Goal: Transaction & Acquisition: Purchase product/service

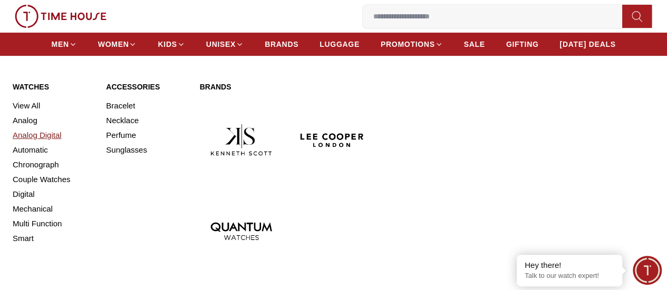
scroll to position [53, 0]
click at [41, 92] on link "Watches" at bounding box center [53, 87] width 81 height 11
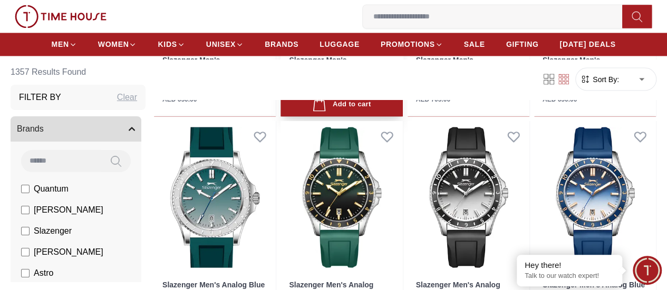
scroll to position [949, 0]
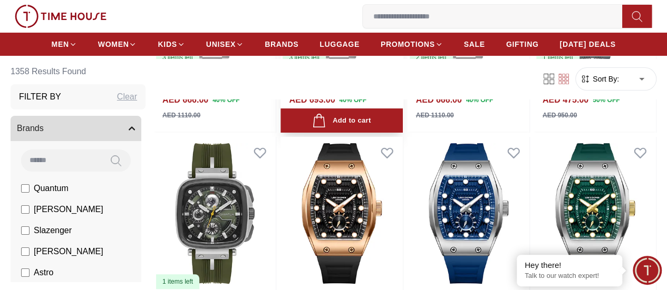
scroll to position [2055, 0]
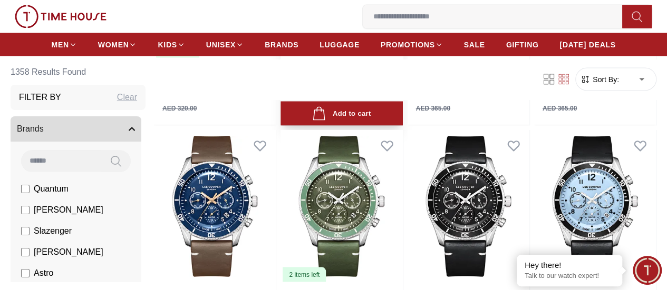
scroll to position [2951, 0]
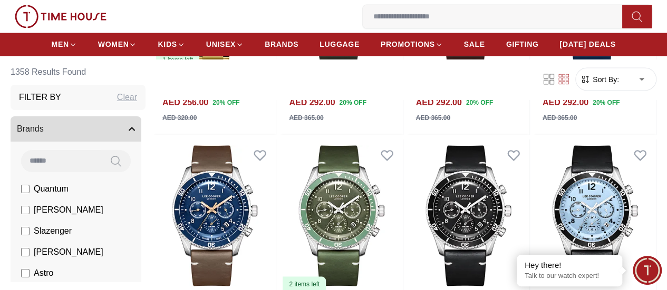
drag, startPoint x: 310, startPoint y: 150, endPoint x: 305, endPoint y: 126, distance: 24.3
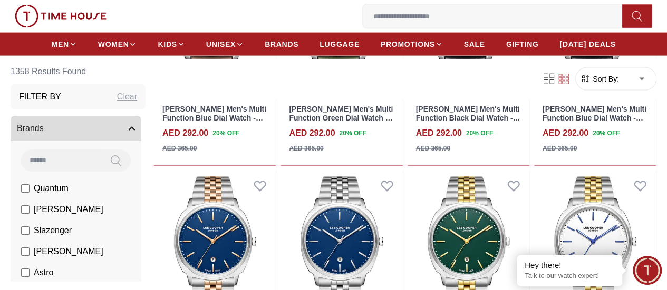
scroll to position [3160, 0]
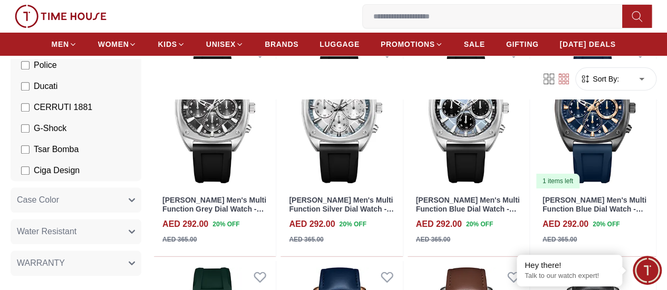
scroll to position [316, 0]
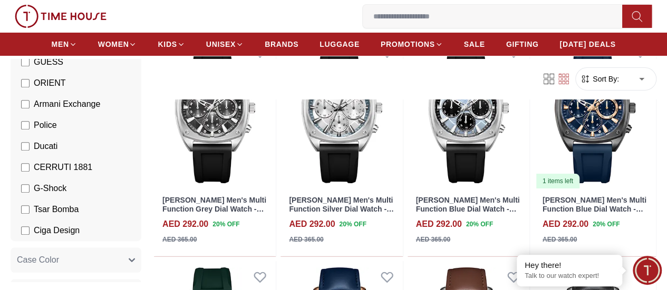
click at [35, 121] on span "Police" at bounding box center [45, 125] width 23 height 13
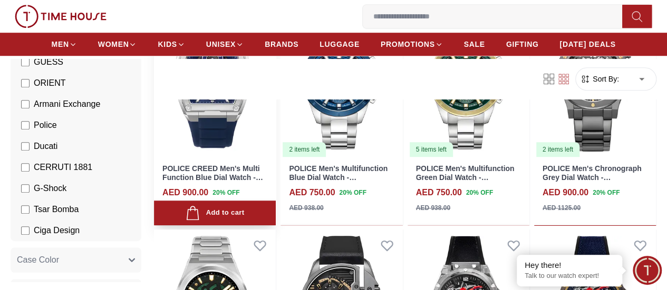
scroll to position [422, 0]
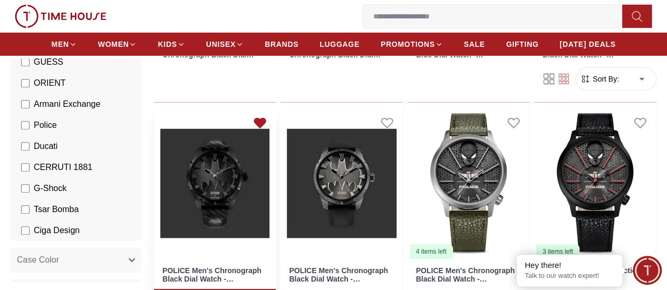
scroll to position [1844, 0]
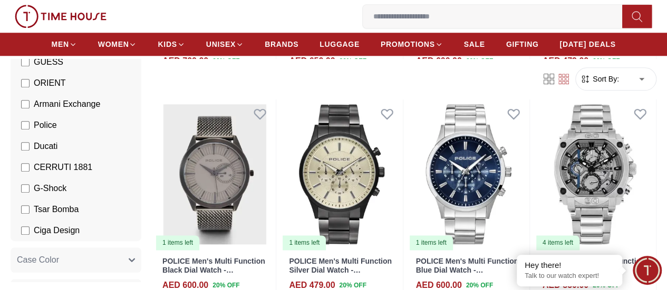
scroll to position [2688, 0]
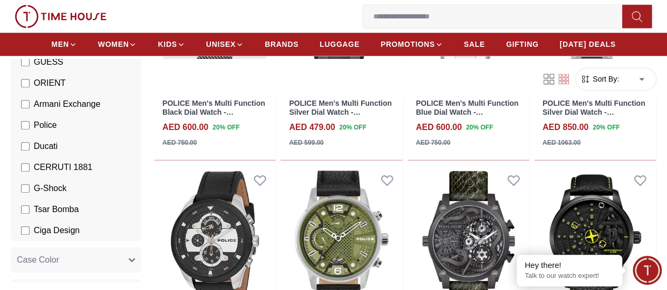
scroll to position [350, 0]
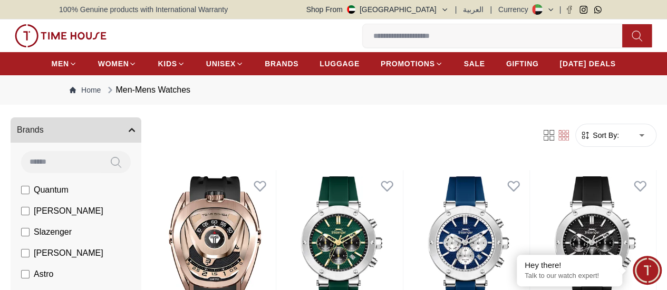
scroll to position [53, 0]
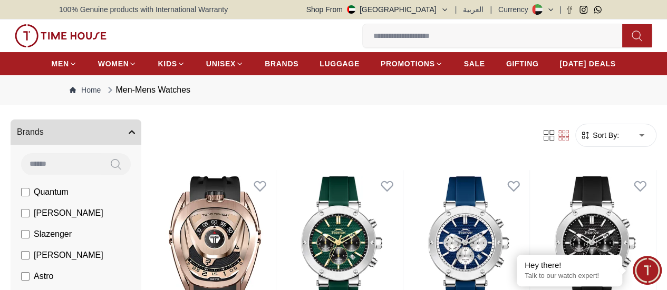
click at [20, 224] on li "[PERSON_NAME]" at bounding box center [78, 213] width 126 height 21
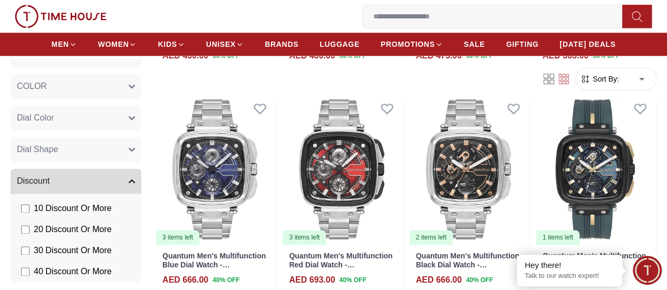
scroll to position [790, 0]
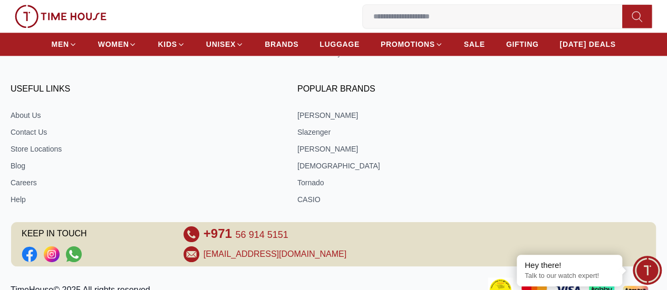
scroll to position [463, 0]
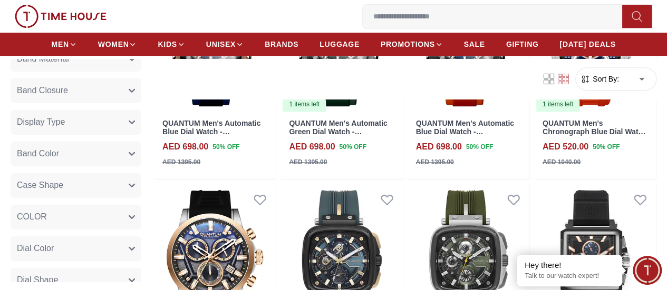
scroll to position [632, 0]
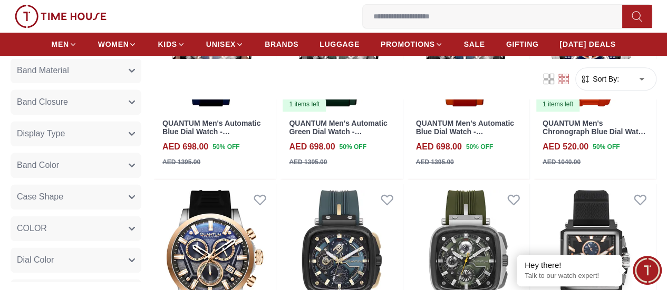
click at [101, 245] on div "Brands Quantum Lee Cooper Slazenger Kenneth Scott Astro Ecstacy Tornado CASIO C…" at bounding box center [78, 8] width 135 height 1049
click at [104, 257] on button "Dial Color" at bounding box center [76, 260] width 131 height 25
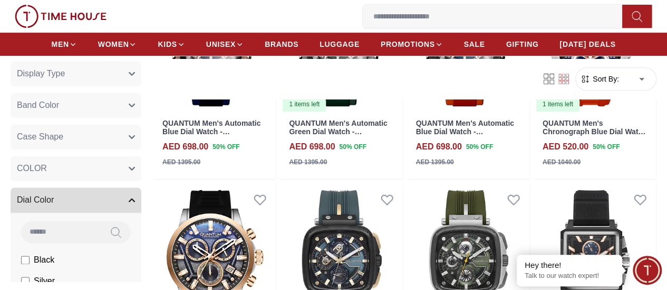
scroll to position [738, 0]
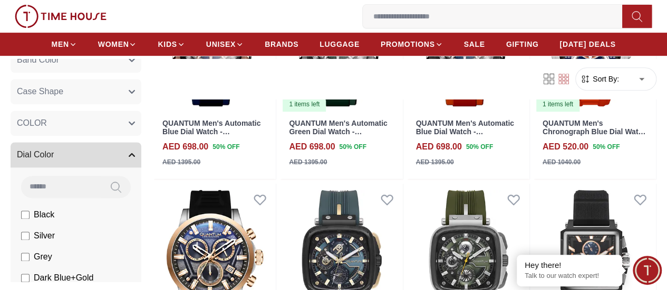
click at [97, 155] on button "Dial Color" at bounding box center [76, 154] width 131 height 25
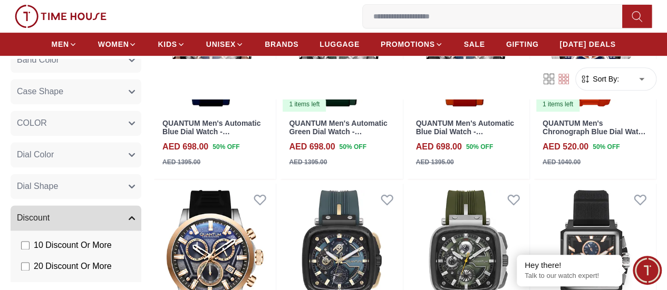
scroll to position [685, 0]
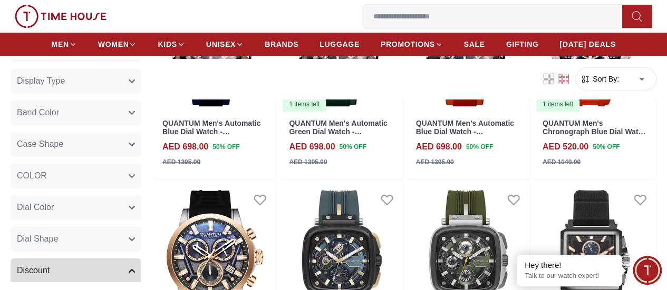
click at [108, 176] on button "COLOR" at bounding box center [76, 175] width 131 height 25
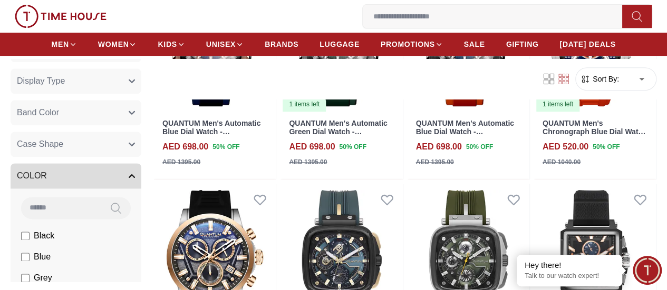
click at [108, 176] on button "COLOR" at bounding box center [76, 175] width 131 height 25
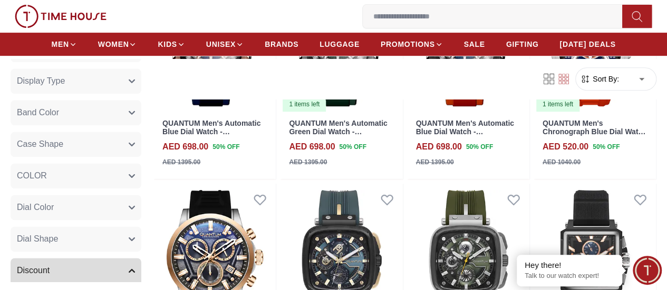
click at [105, 238] on button "Dial Shape" at bounding box center [76, 239] width 131 height 25
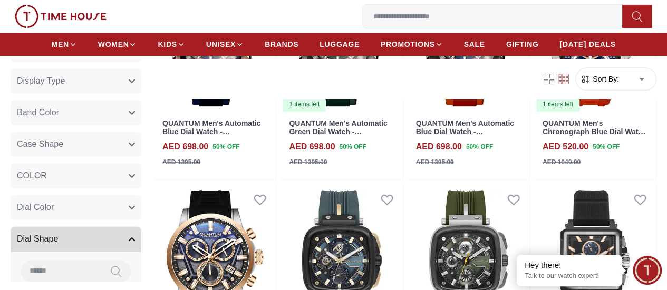
scroll to position [790, 0]
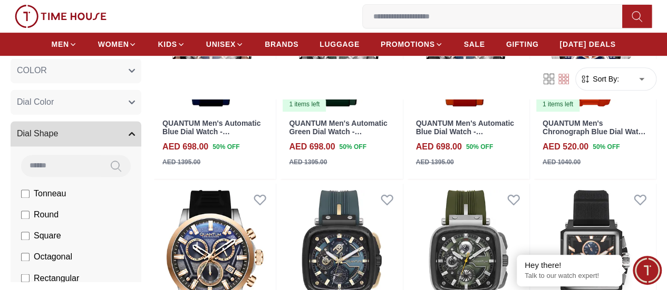
click at [87, 137] on button "Dial Shape" at bounding box center [76, 133] width 131 height 25
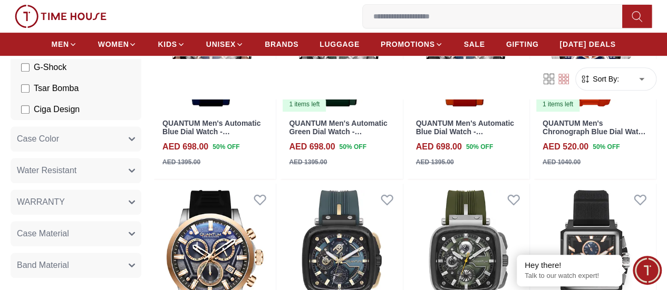
scroll to position [422, 0]
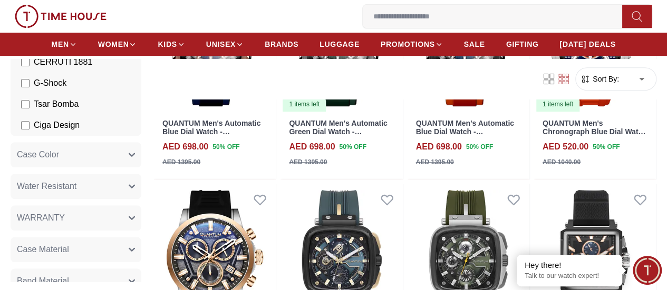
click at [94, 152] on button "Case Color" at bounding box center [76, 154] width 131 height 25
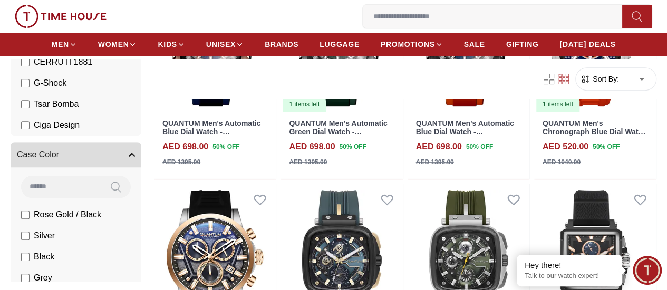
click at [95, 152] on button "Case Color" at bounding box center [76, 154] width 131 height 25
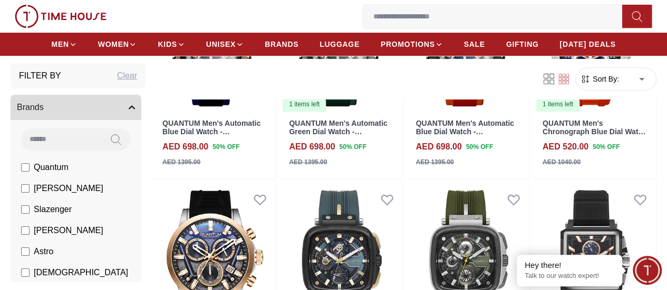
scroll to position [0, 0]
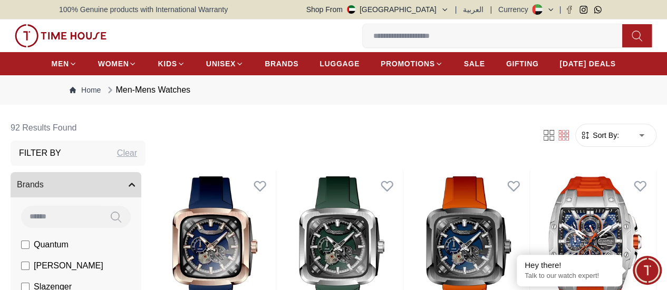
scroll to position [105, 0]
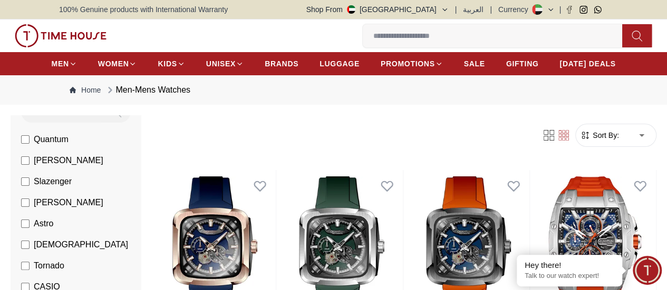
click at [28, 146] on label "Quantum" at bounding box center [44, 139] width 47 height 13
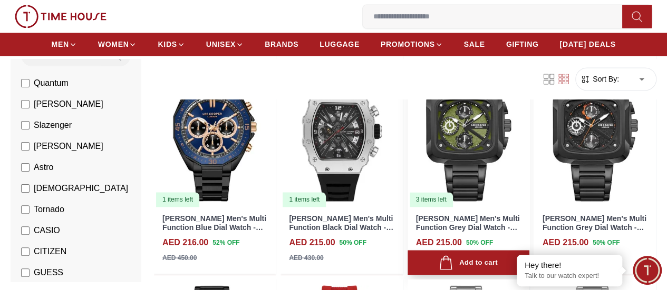
scroll to position [843, 0]
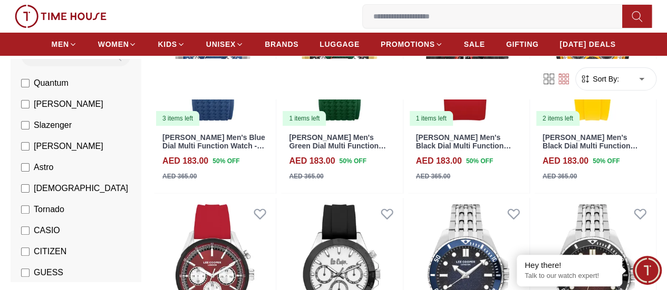
scroll to position [2055, 0]
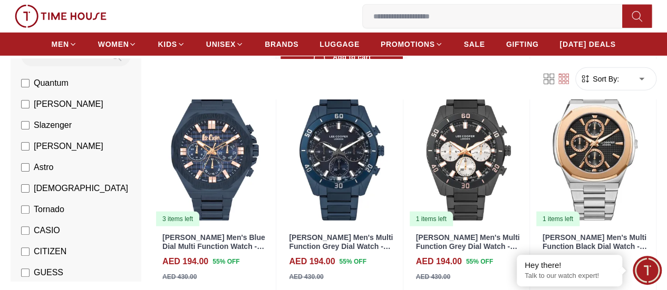
scroll to position [1528, 0]
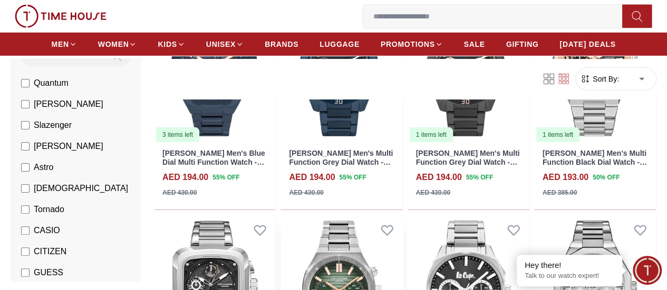
click at [348, 228] on img at bounding box center [341, 290] width 122 height 153
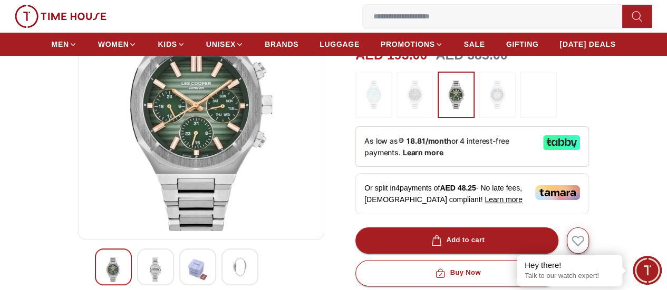
scroll to position [105, 0]
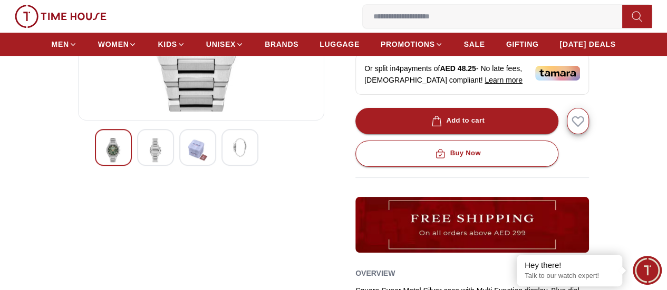
click at [146, 162] on img at bounding box center [155, 150] width 19 height 24
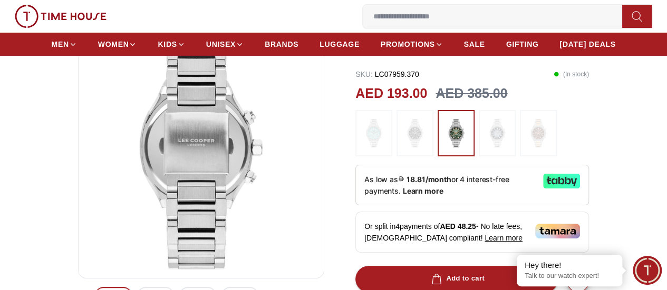
scroll to position [211, 0]
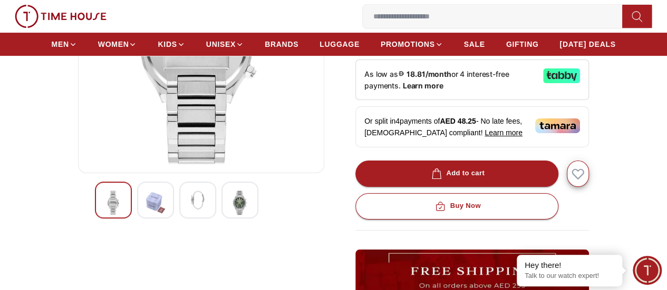
click at [179, 202] on div at bounding box center [197, 200] width 37 height 37
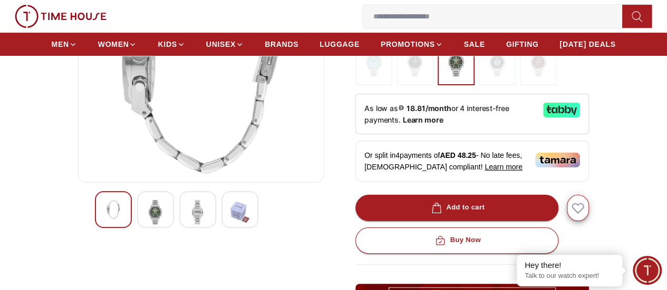
scroll to position [263, 0]
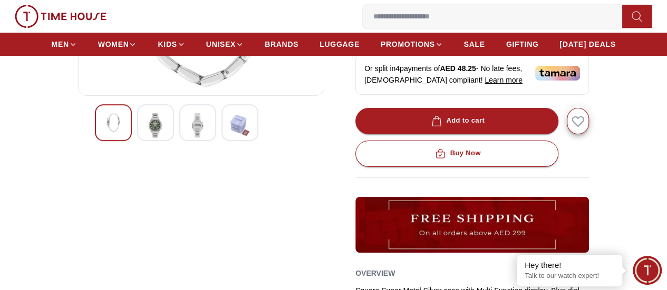
click at [230, 138] on img at bounding box center [239, 125] width 19 height 24
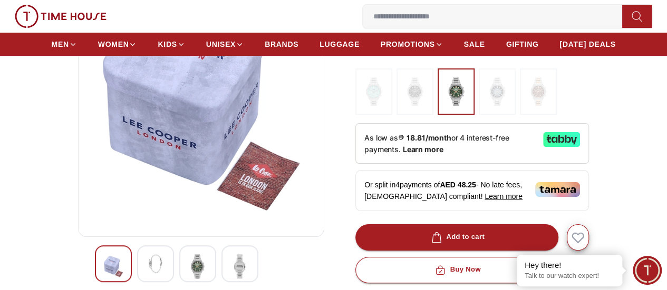
scroll to position [211, 0]
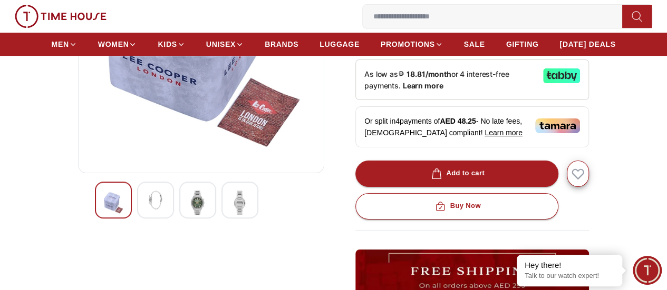
click at [188, 207] on img at bounding box center [197, 203] width 19 height 24
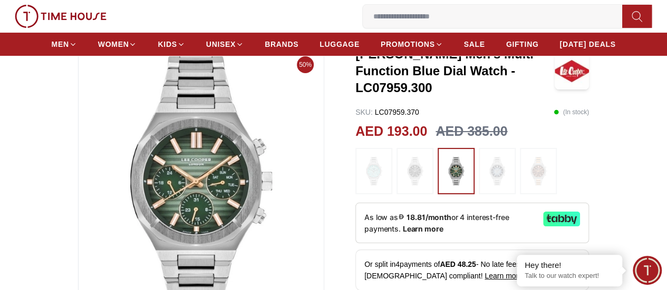
scroll to position [53, 0]
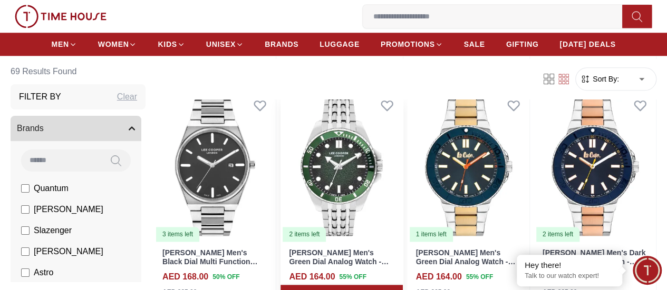
scroll to position [527, 0]
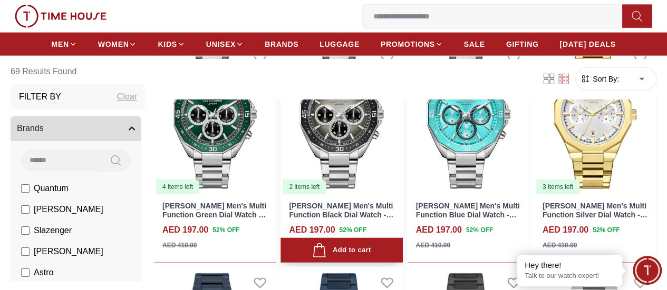
scroll to position [1159, 0]
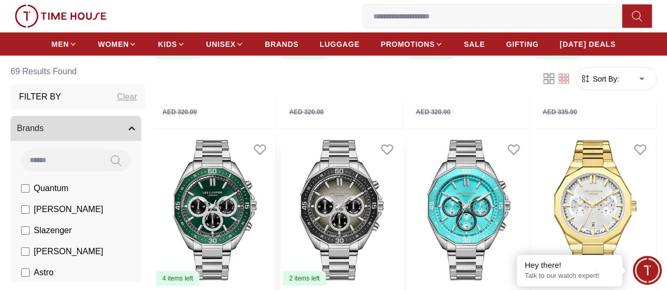
click at [377, 197] on img at bounding box center [341, 210] width 122 height 153
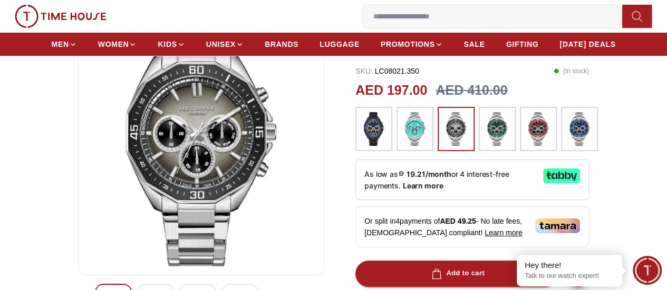
scroll to position [158, 0]
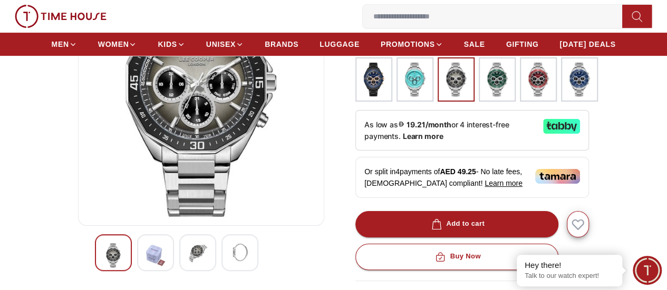
click at [146, 265] on img at bounding box center [155, 255] width 19 height 24
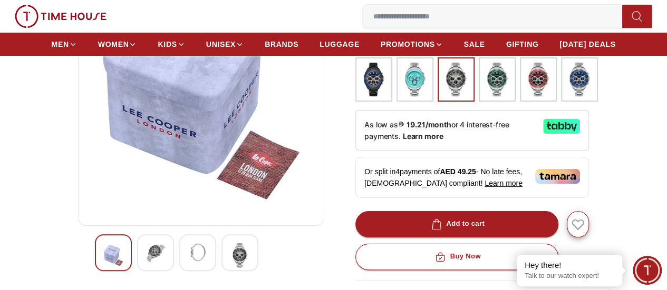
click at [146, 262] on img at bounding box center [155, 252] width 19 height 19
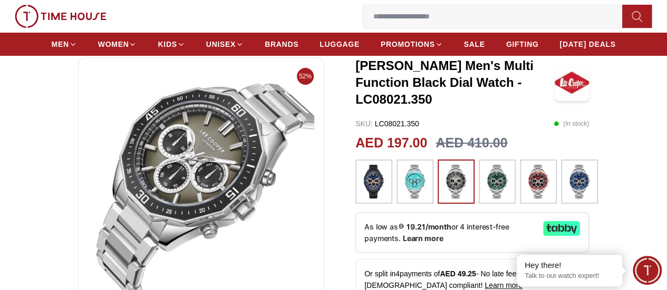
scroll to position [0, 0]
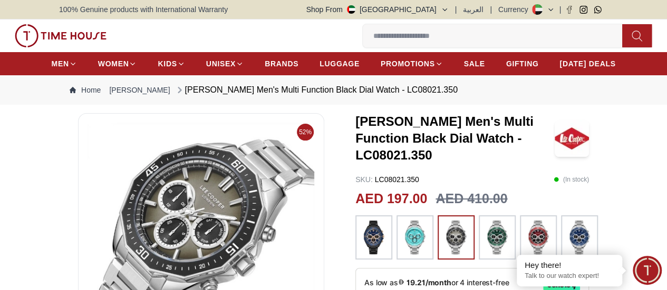
click at [373, 239] on img at bounding box center [373, 238] width 26 height 34
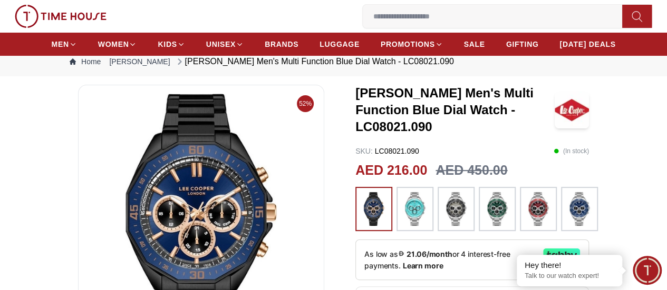
scroll to position [53, 0]
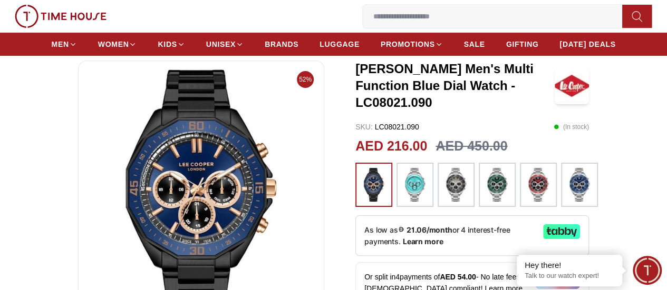
click at [460, 192] on img at bounding box center [456, 185] width 26 height 34
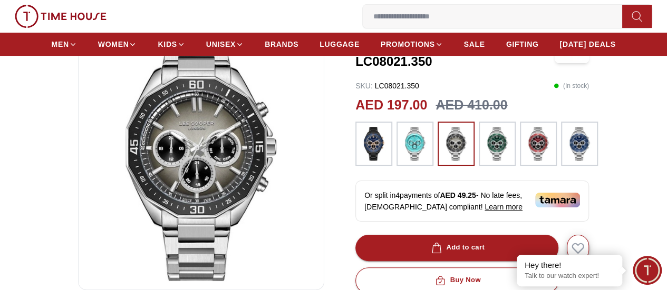
scroll to position [158, 0]
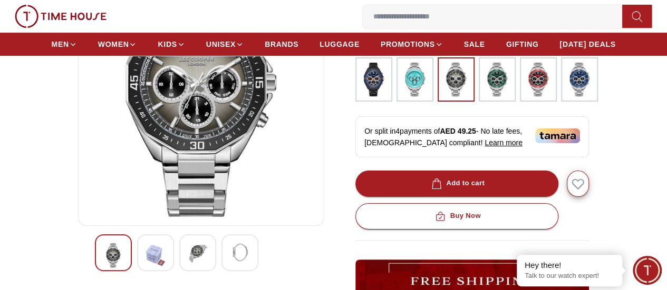
click at [146, 267] on img at bounding box center [155, 255] width 19 height 24
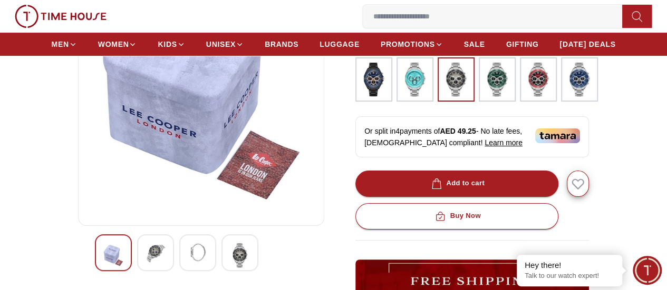
click at [104, 264] on img at bounding box center [113, 255] width 19 height 24
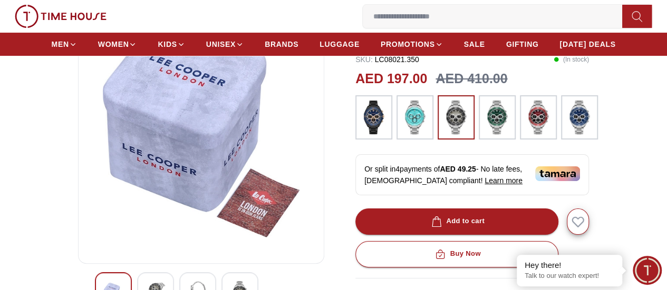
scroll to position [211, 0]
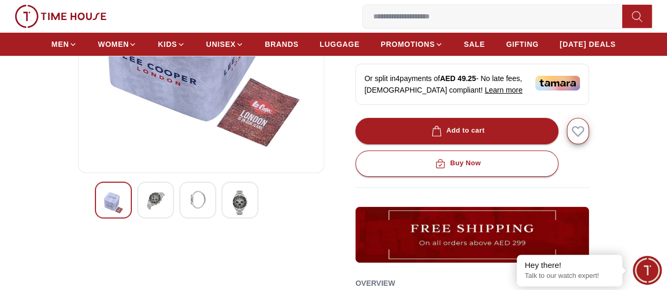
click at [146, 210] on img at bounding box center [155, 200] width 19 height 19
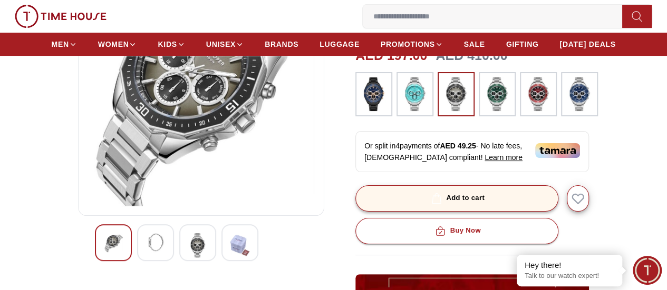
scroll to position [158, 0]
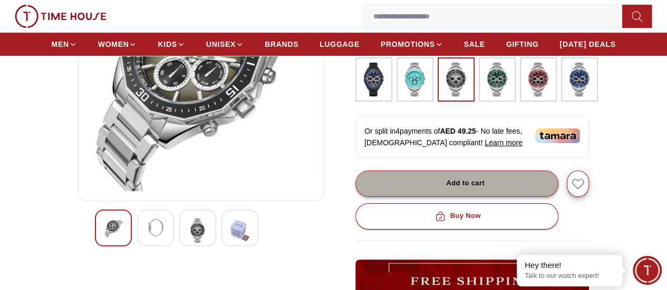
click at [501, 180] on button "Add to cart" at bounding box center [456, 184] width 203 height 26
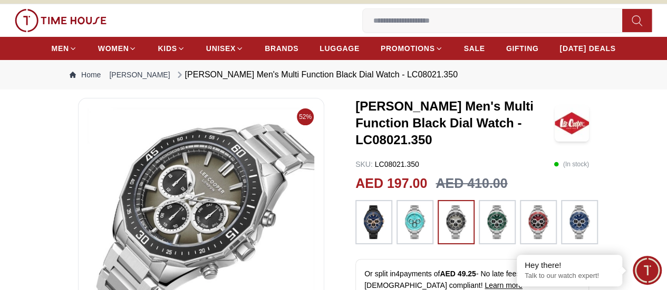
scroll to position [0, 0]
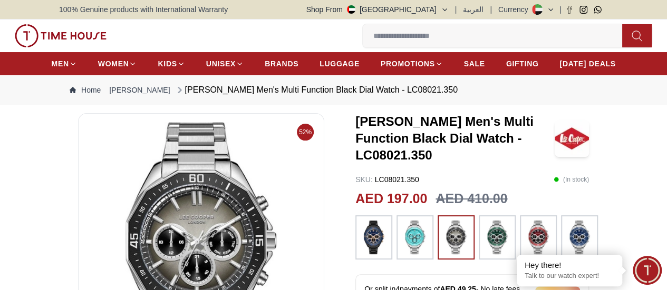
scroll to position [53, 0]
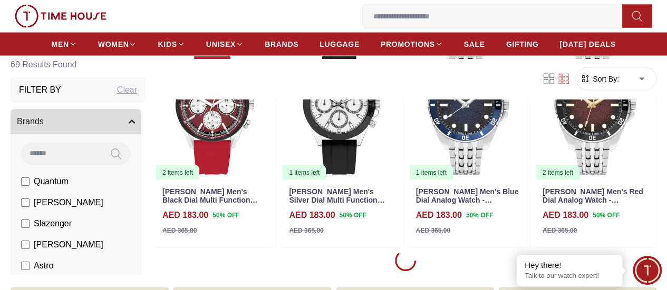
scroll to position [1039, 0]
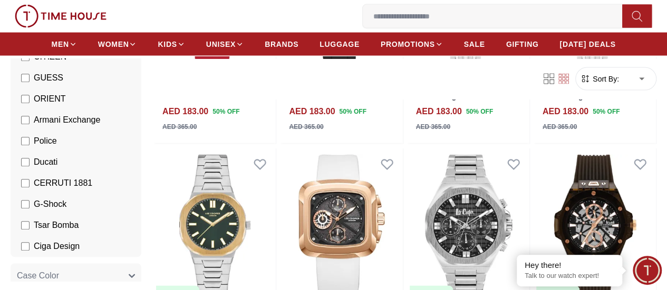
scroll to position [316, 0]
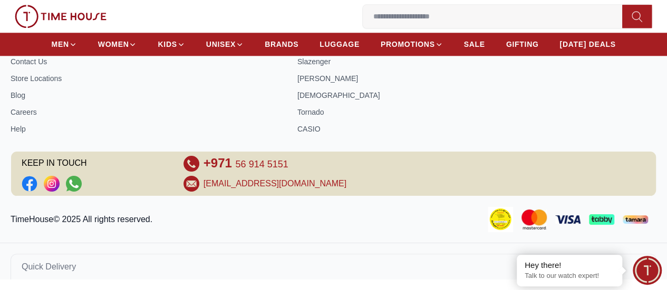
scroll to position [463, 0]
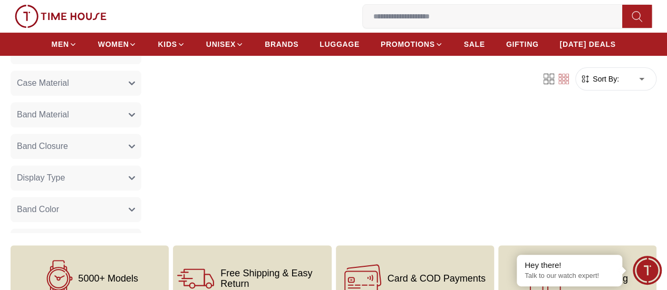
scroll to position [750, 0]
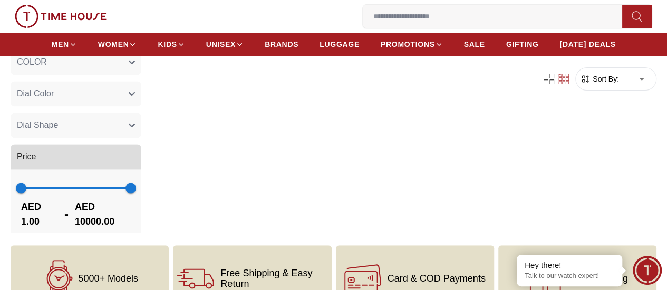
click at [37, 189] on span at bounding box center [76, 188] width 110 height 2
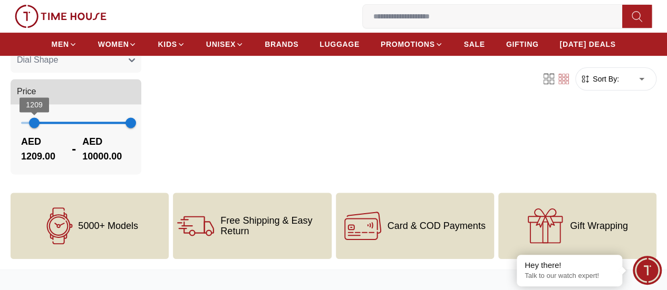
scroll to position [750, 0]
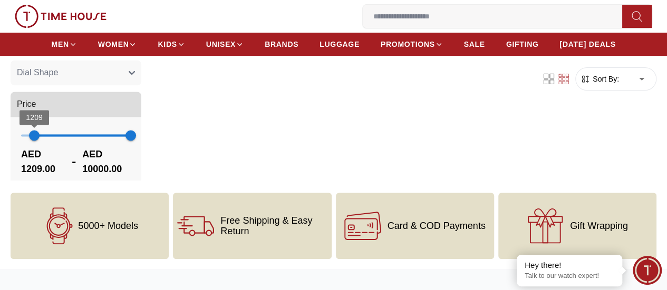
type input "*"
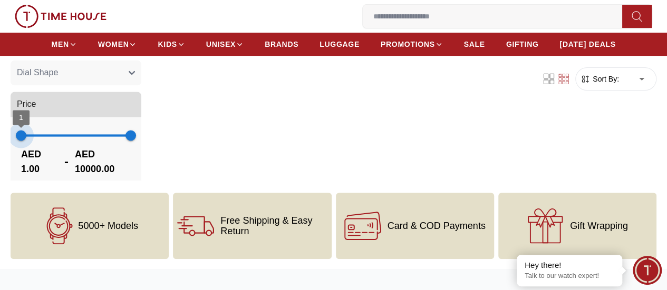
drag, startPoint x: 30, startPoint y: 134, endPoint x: 6, endPoint y: 130, distance: 23.7
click at [6, 130] on section "0 Results Found Filter By Clear Brands Quantum Lee Cooper Slazenger Kenneth Sco…" at bounding box center [333, 68] width 667 height 223
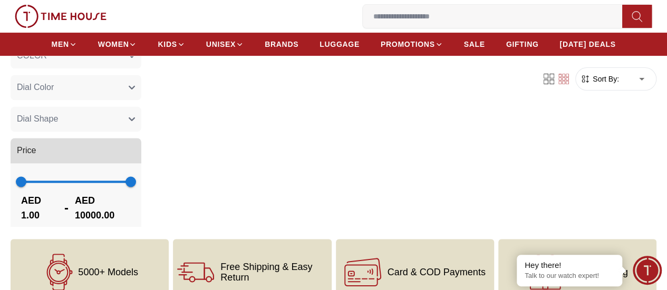
scroll to position [158, 0]
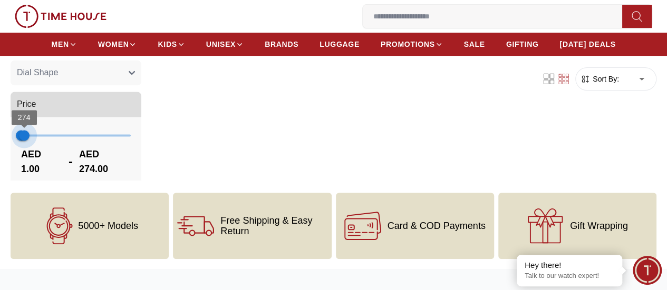
type input "***"
drag, startPoint x: 154, startPoint y: 151, endPoint x: 24, endPoint y: 161, distance: 131.1
click at [24, 161] on div "1 196 AED 1.00 - AED 196.00" at bounding box center [76, 152] width 131 height 70
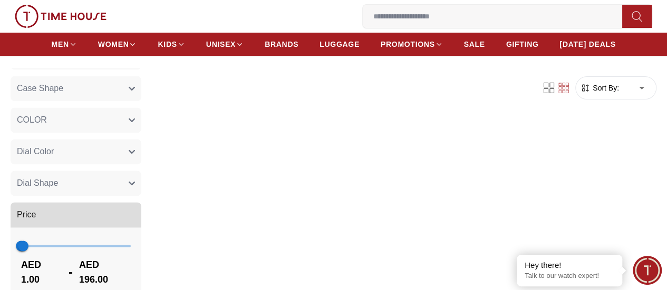
scroll to position [105, 0]
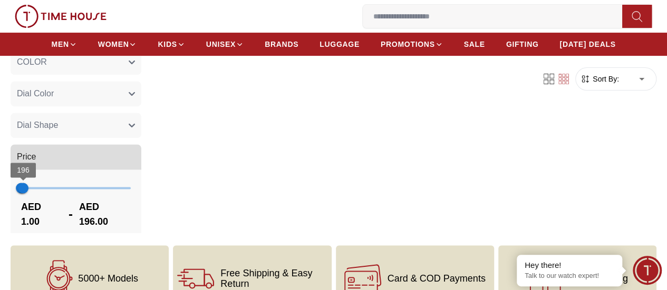
click at [21, 196] on span "1 196" at bounding box center [76, 188] width 110 height 16
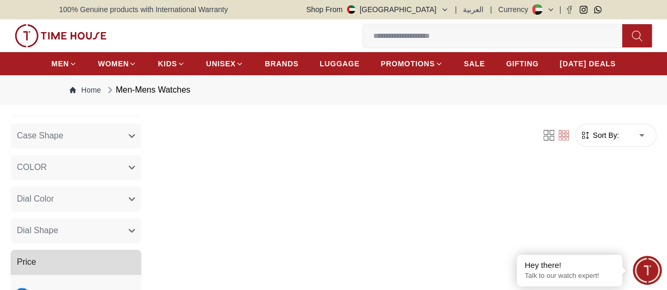
type input "*"
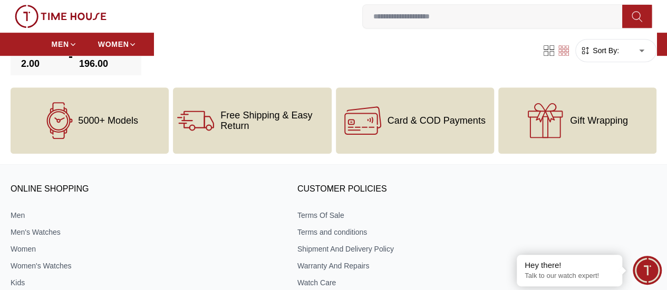
scroll to position [158, 0]
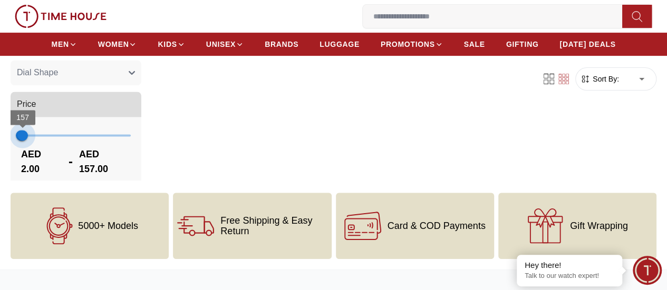
type input "***"
click at [24, 141] on span "235" at bounding box center [23, 135] width 11 height 11
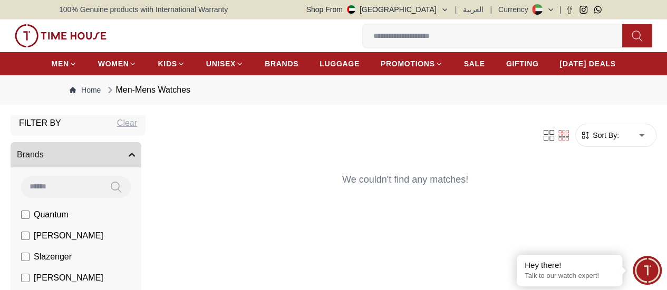
scroll to position [53, 0]
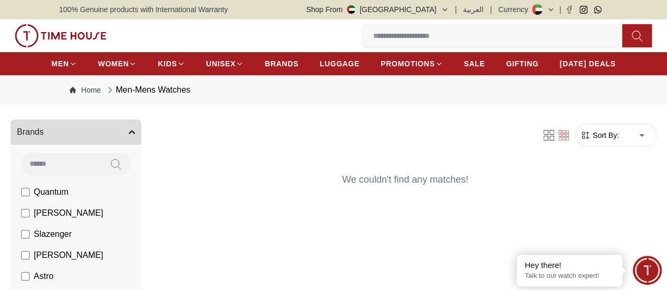
click at [54, 241] on span "Slazenger" at bounding box center [53, 234] width 38 height 13
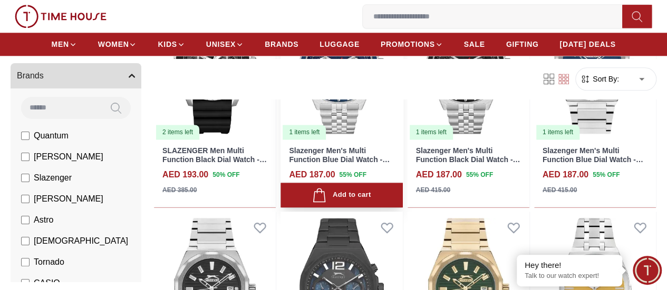
scroll to position [685, 0]
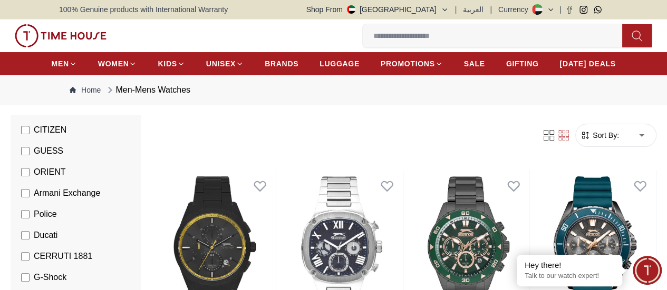
scroll to position [422, 0]
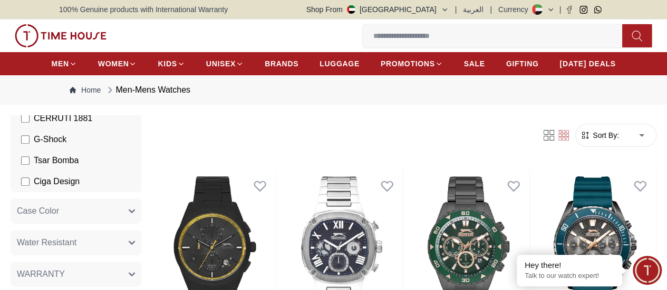
click at [41, 188] on span "Ciga Design" at bounding box center [57, 181] width 46 height 13
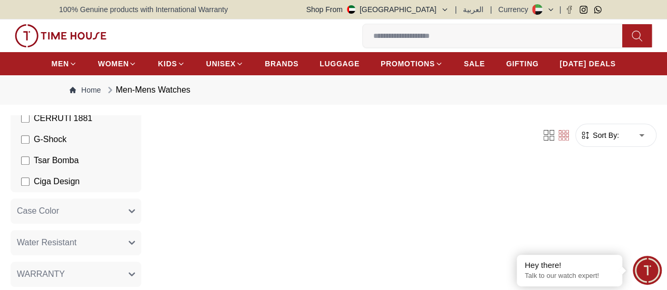
click at [40, 167] on span "Tsar Bomba" at bounding box center [56, 160] width 45 height 13
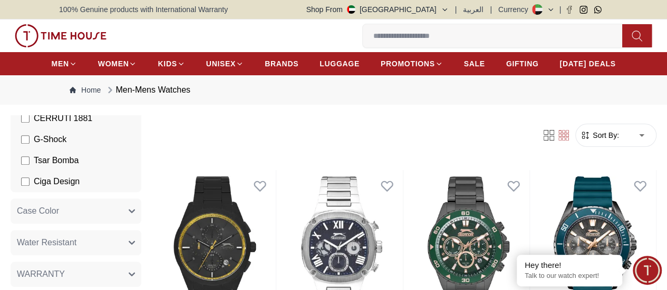
scroll to position [369, 0]
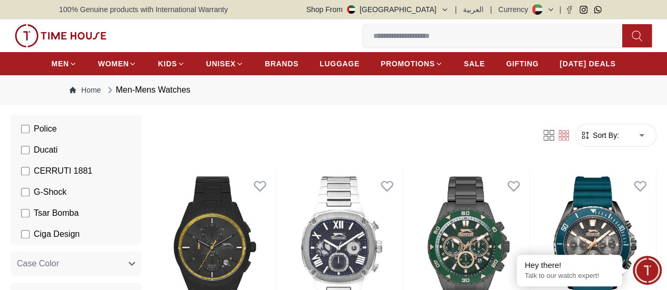
click at [46, 178] on span "CERRUTI 1881" at bounding box center [63, 171] width 58 height 13
click at [44, 157] on span "Ducati" at bounding box center [46, 150] width 24 height 13
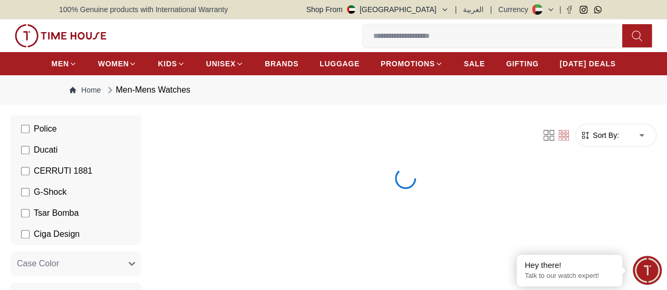
click at [45, 140] on li "Police" at bounding box center [78, 129] width 126 height 21
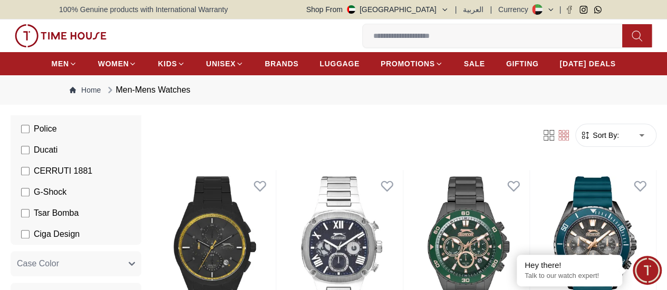
scroll to position [263, 0]
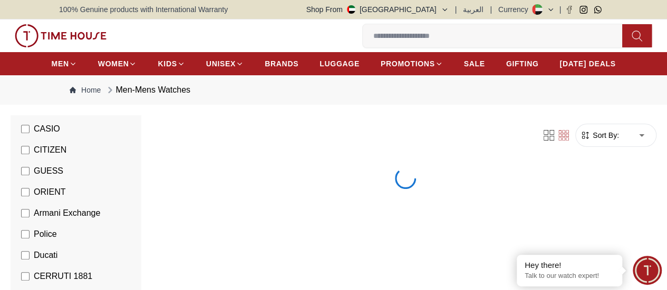
click at [52, 241] on span "Police" at bounding box center [45, 234] width 23 height 13
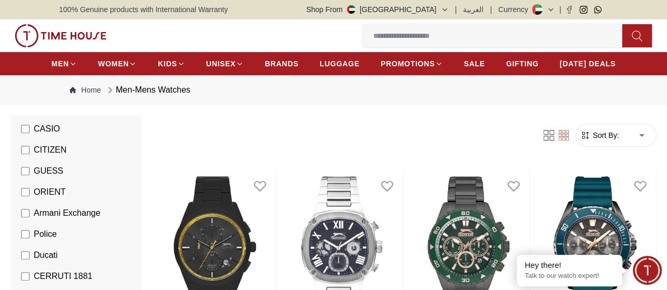
click at [55, 220] on span "Armani Exchange" at bounding box center [67, 213] width 66 height 13
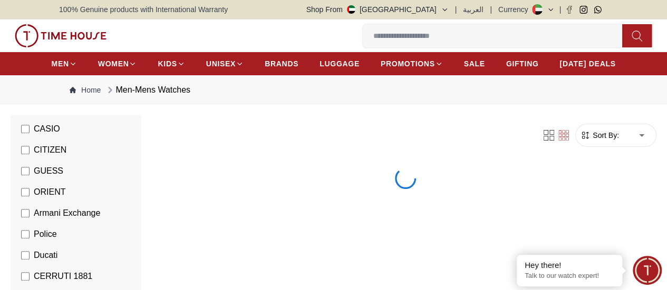
click at [54, 203] on li "ORIENT" at bounding box center [78, 192] width 126 height 21
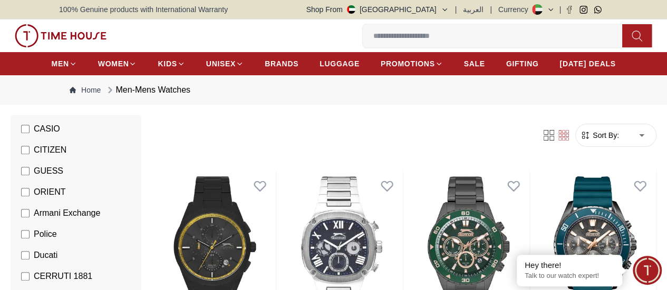
click at [56, 178] on span "GUESS" at bounding box center [49, 171] width 30 height 13
click at [51, 199] on span "ORIENT" at bounding box center [50, 192] width 32 height 13
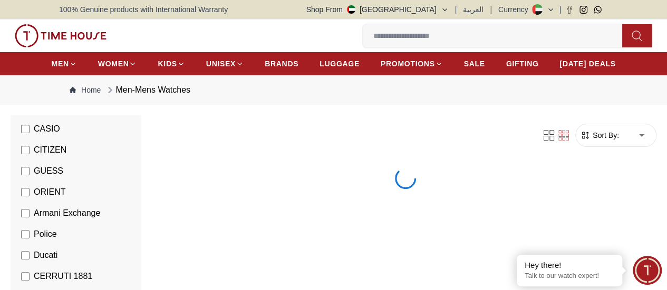
click at [53, 157] on span "CITIZEN" at bounding box center [50, 150] width 33 height 13
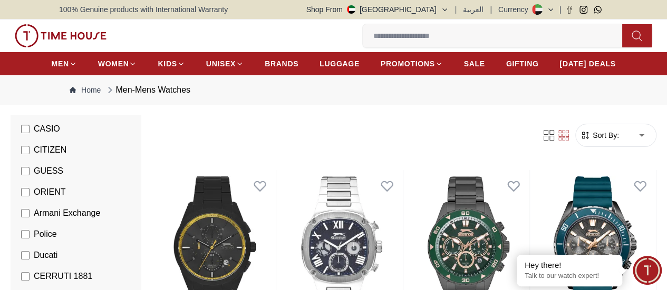
scroll to position [211, 0]
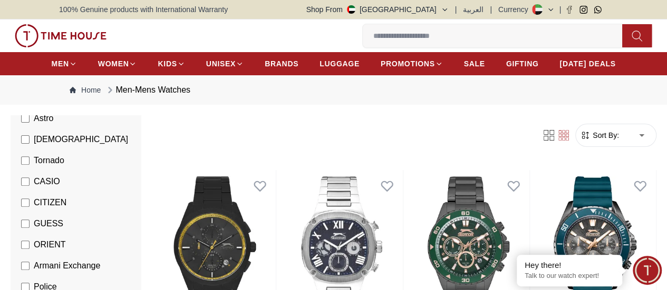
click at [46, 187] on li "CASIO" at bounding box center [78, 181] width 126 height 21
click at [50, 167] on span "Tornado" at bounding box center [49, 160] width 31 height 13
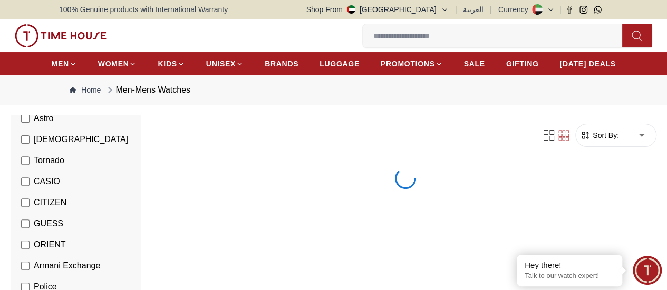
click at [43, 188] on span "CASIO" at bounding box center [47, 181] width 26 height 13
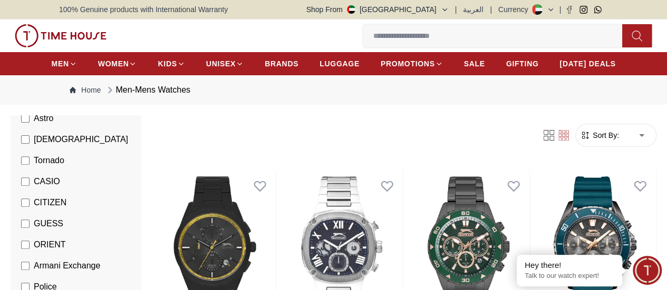
click at [40, 146] on span "[DEMOGRAPHIC_DATA]" at bounding box center [81, 139] width 94 height 13
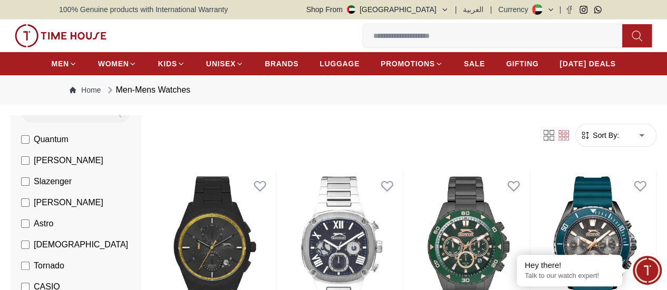
click at [39, 230] on span "Astro" at bounding box center [43, 224] width 19 height 13
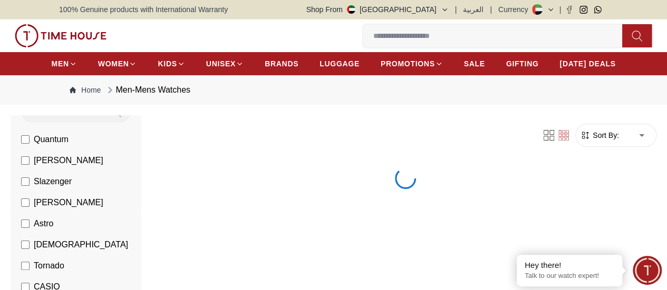
click at [39, 209] on span "[PERSON_NAME]" at bounding box center [69, 203] width 70 height 13
click at [35, 167] on span "[PERSON_NAME]" at bounding box center [69, 160] width 70 height 13
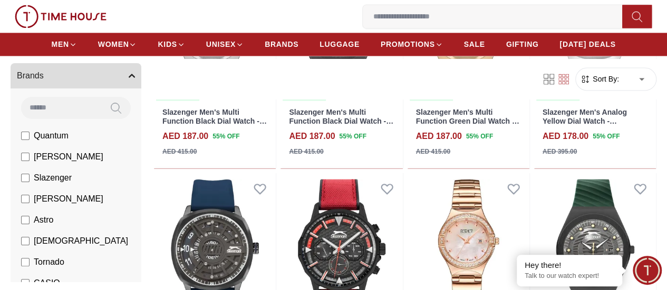
scroll to position [949, 0]
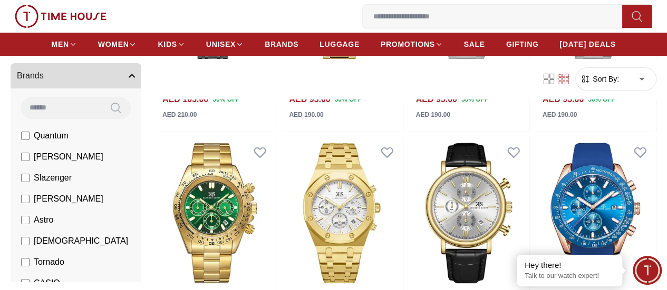
scroll to position [2213, 0]
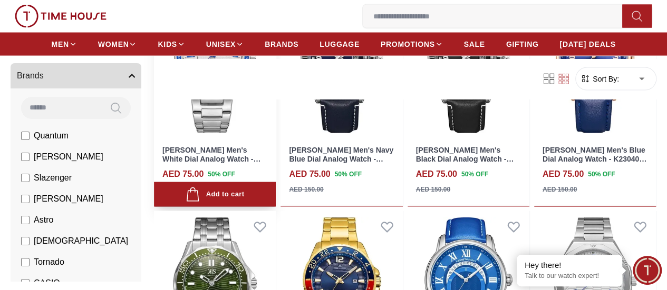
scroll to position [3109, 0]
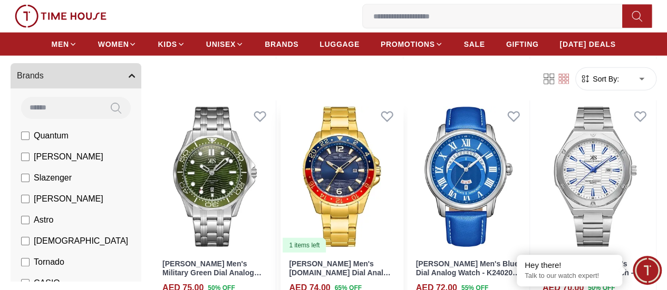
scroll to position [3320, 0]
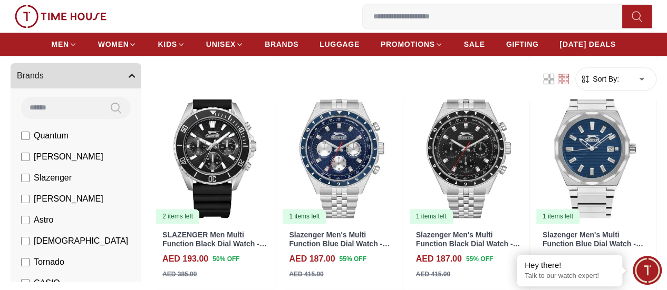
scroll to position [527, 0]
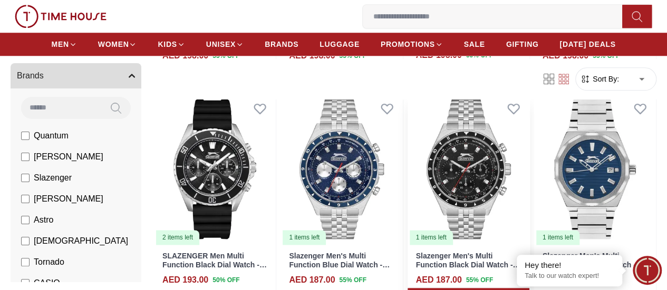
click at [475, 178] on img at bounding box center [468, 169] width 122 height 153
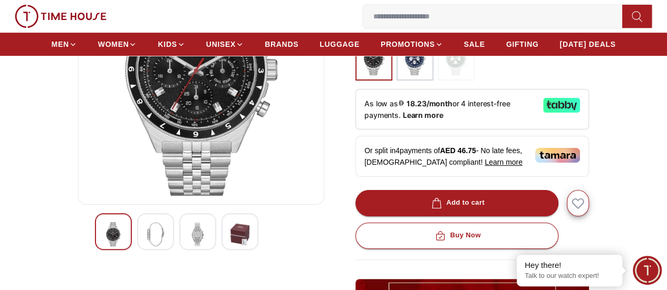
scroll to position [158, 0]
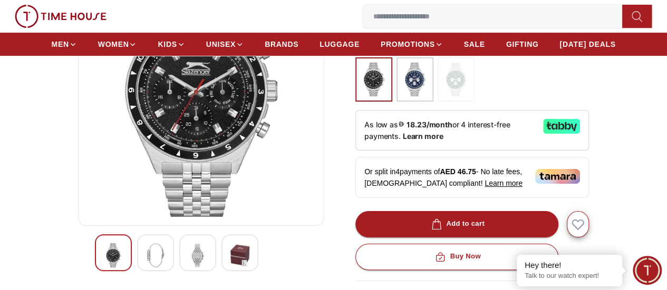
click at [230, 257] on img at bounding box center [239, 255] width 19 height 24
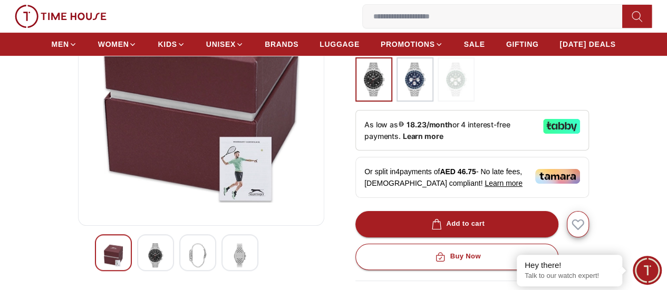
click at [188, 268] on img at bounding box center [197, 255] width 19 height 24
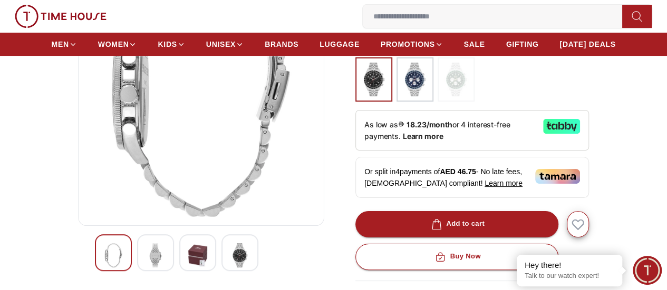
click at [146, 266] on img at bounding box center [155, 255] width 19 height 24
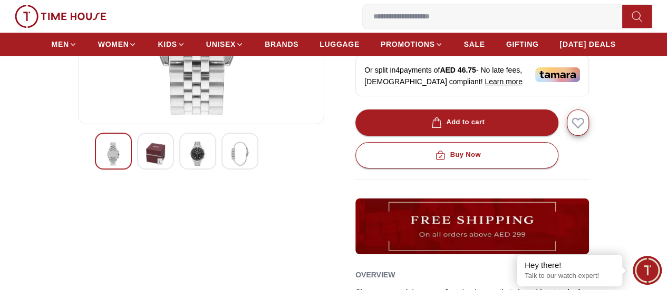
scroll to position [263, 0]
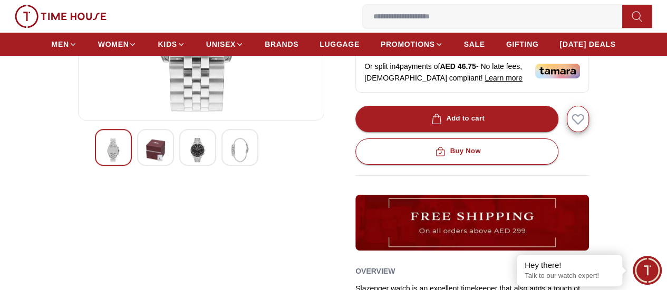
click at [179, 162] on div at bounding box center [197, 147] width 37 height 37
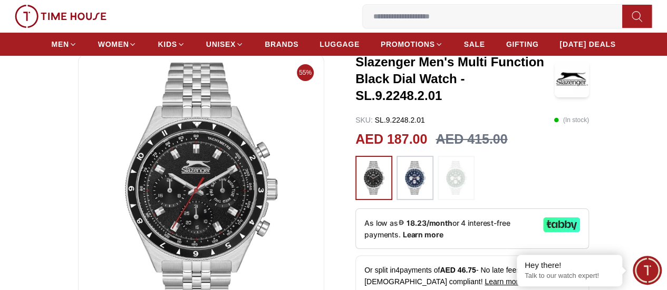
scroll to position [53, 0]
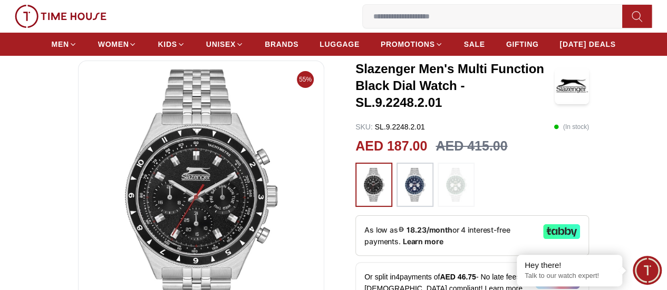
click at [409, 185] on img at bounding box center [415, 185] width 26 height 34
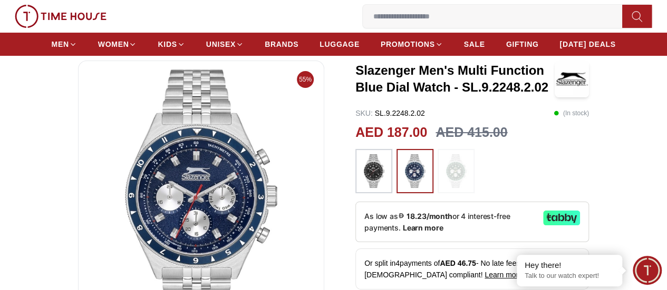
click at [377, 182] on img at bounding box center [373, 171] width 26 height 34
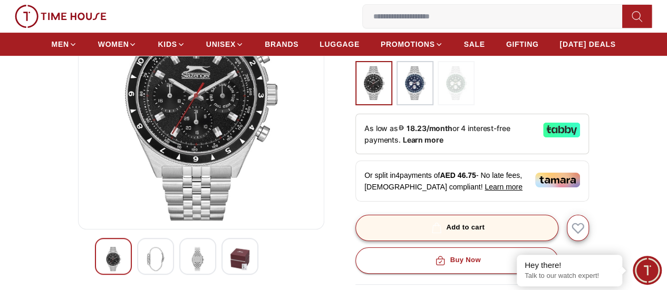
scroll to position [158, 0]
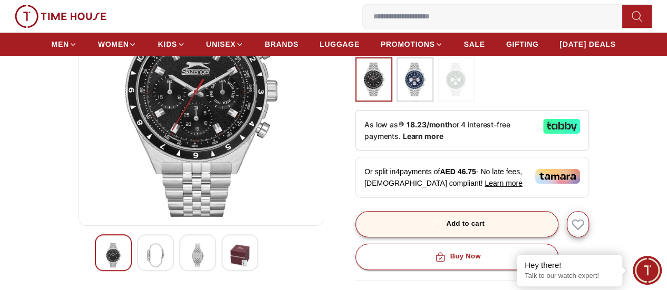
click at [510, 218] on button "Add to cart" at bounding box center [456, 224] width 203 height 26
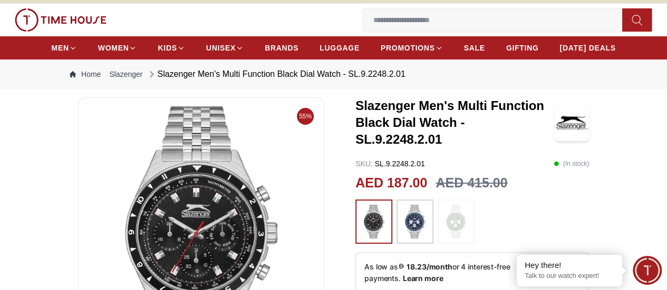
scroll to position [0, 0]
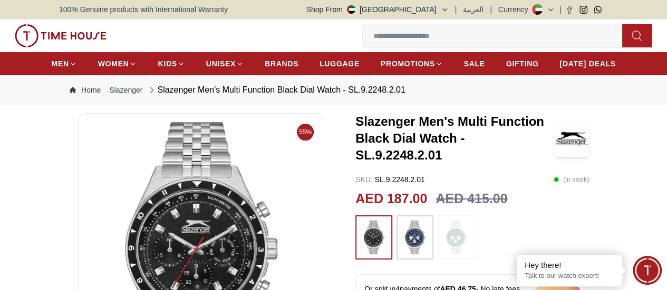
scroll to position [53, 0]
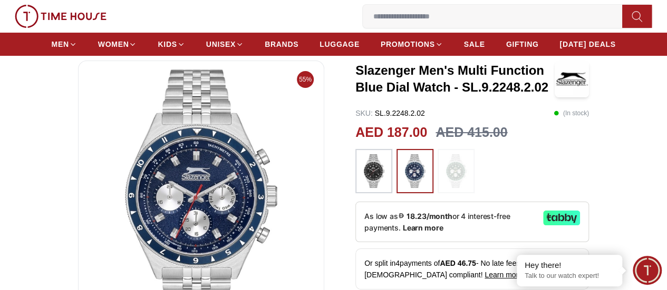
click at [0, 0] on span "2" at bounding box center [0, 0] width 0 height 0
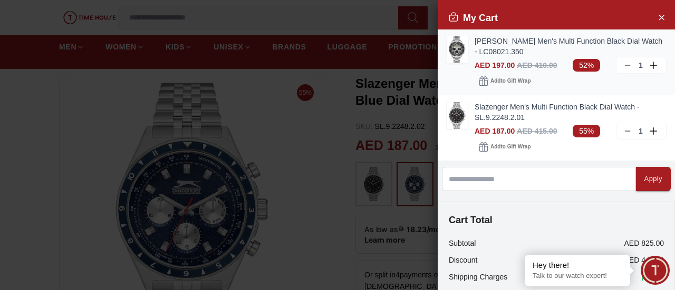
click at [529, 48] on link "[PERSON_NAME] Men's Multi Function Black Dial Watch - LC08021.350" at bounding box center [570, 46] width 192 height 21
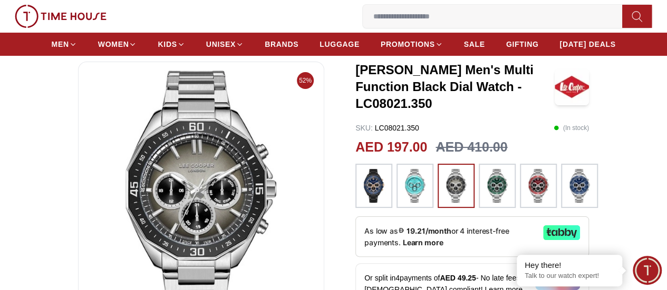
scroll to position [151, 0]
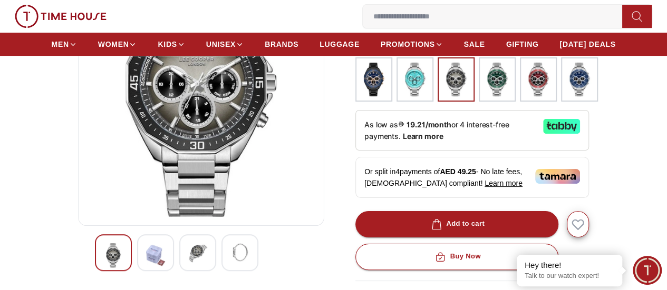
click at [188, 262] on img at bounding box center [197, 252] width 19 height 19
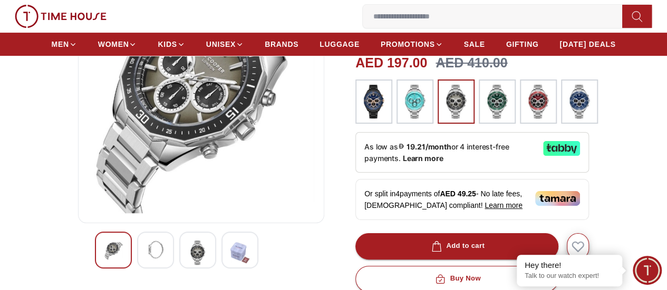
scroll to position [158, 0]
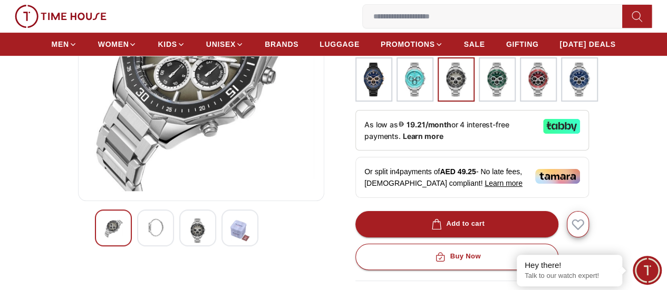
click at [146, 238] on img at bounding box center [155, 228] width 19 height 19
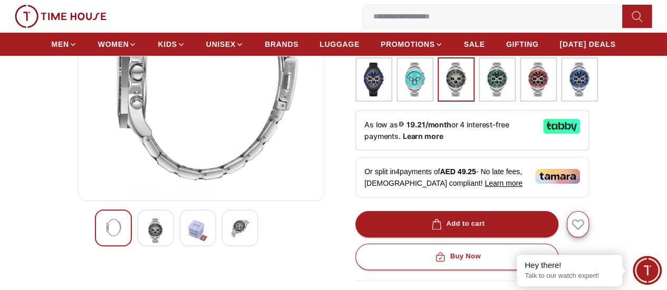
click at [104, 238] on img at bounding box center [113, 228] width 19 height 19
click at [146, 243] on img at bounding box center [155, 231] width 19 height 24
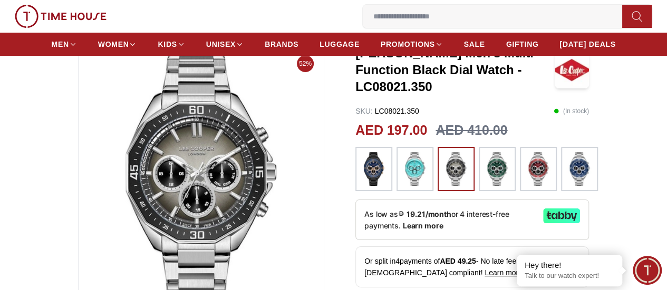
scroll to position [53, 0]
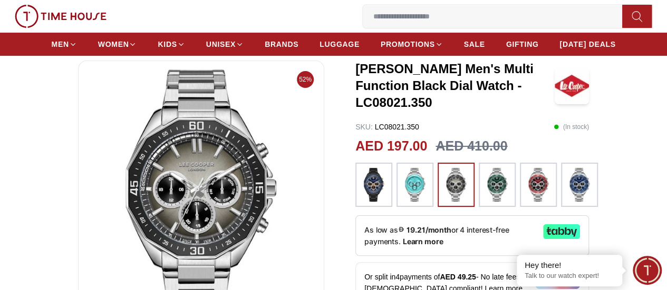
click at [487, 186] on img at bounding box center [497, 185] width 26 height 34
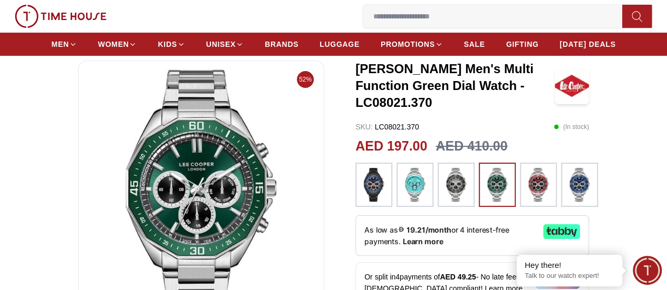
click at [443, 183] on img at bounding box center [456, 185] width 26 height 34
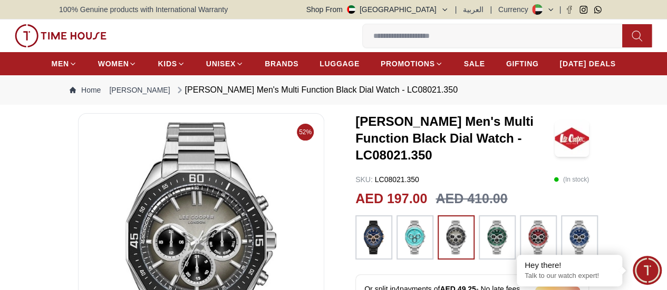
scroll to position [53, 0]
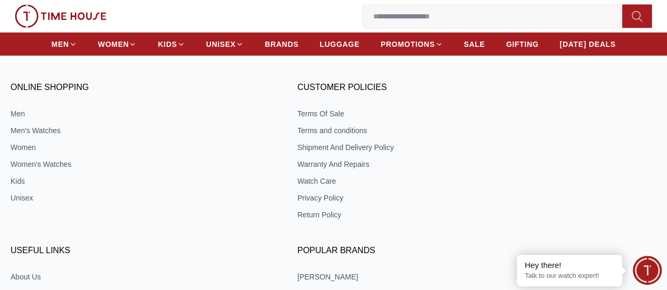
scroll to position [1414, 0]
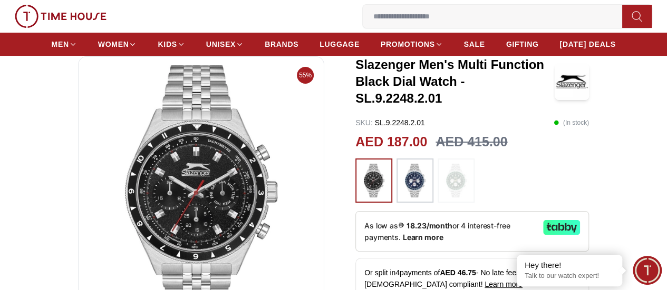
scroll to position [53, 0]
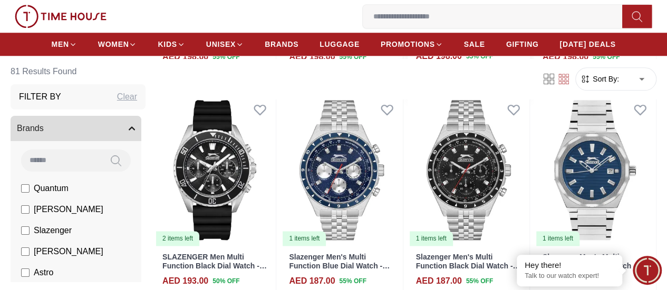
scroll to position [527, 0]
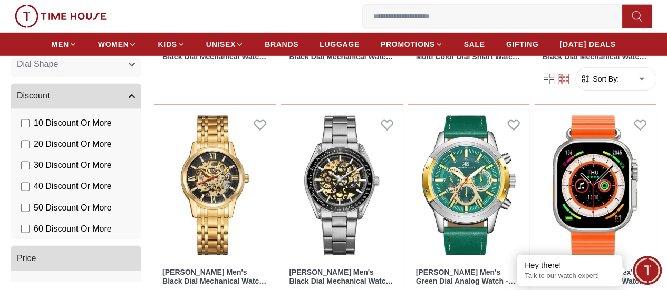
scroll to position [912, 0]
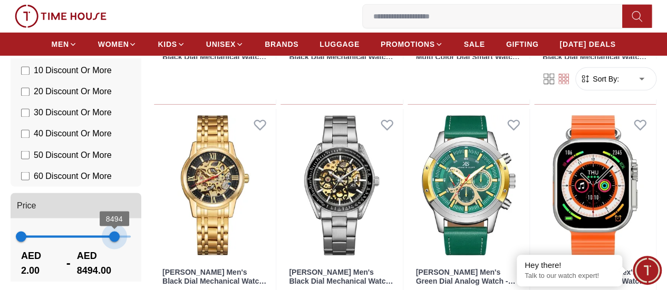
type input "*****"
drag, startPoint x: 41, startPoint y: 236, endPoint x: 180, endPoint y: 241, distance: 139.8
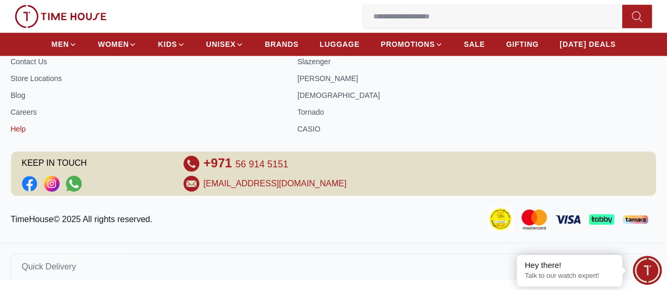
scroll to position [463, 0]
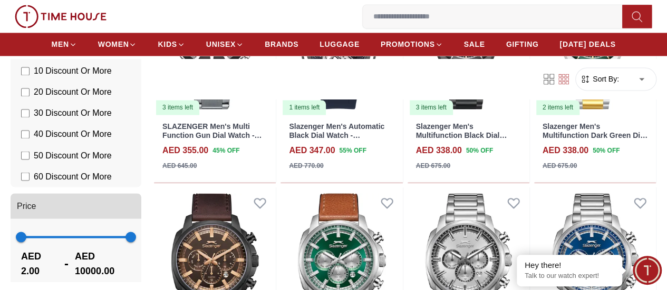
scroll to position [949, 0]
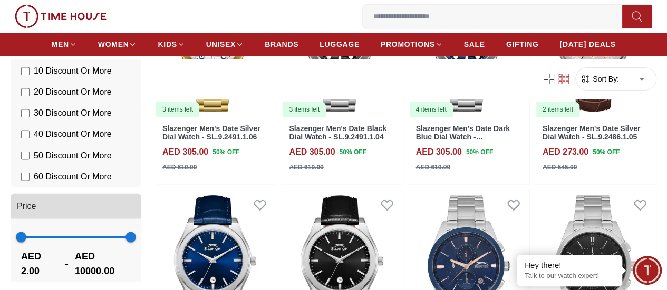
scroll to position [2055, 0]
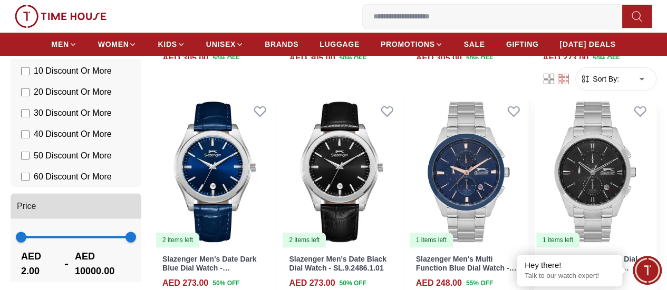
scroll to position [2055, 0]
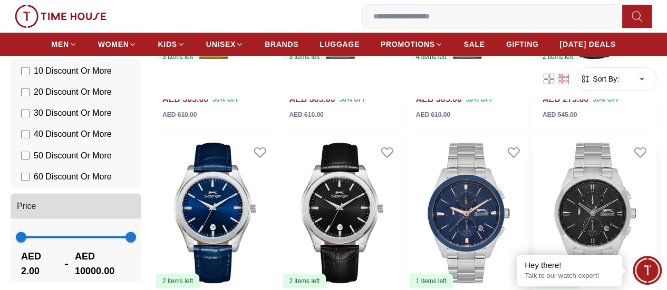
click at [601, 159] on img at bounding box center [595, 212] width 122 height 153
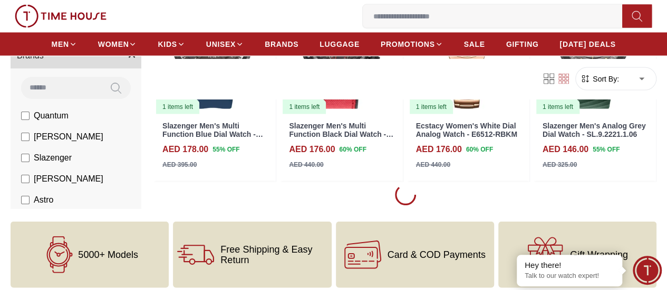
scroll to position [1408, 0]
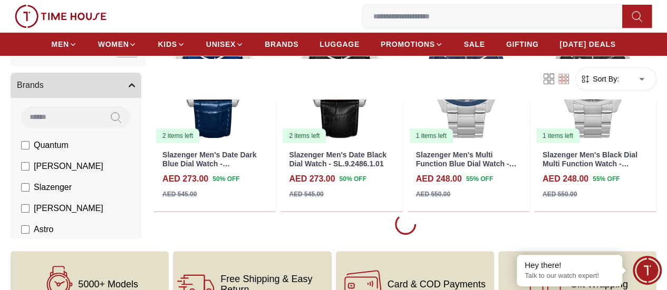
scroll to position [2095, 0]
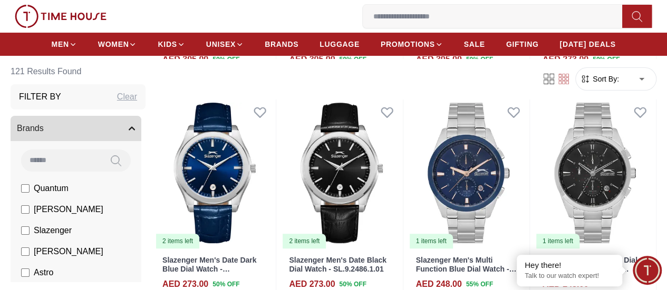
click at [30, 188] on label "Quantum" at bounding box center [44, 188] width 47 height 13
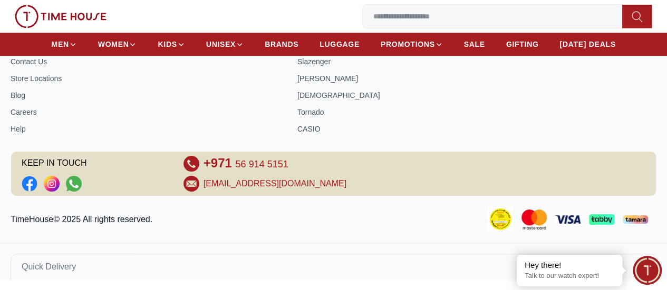
scroll to position [463, 0]
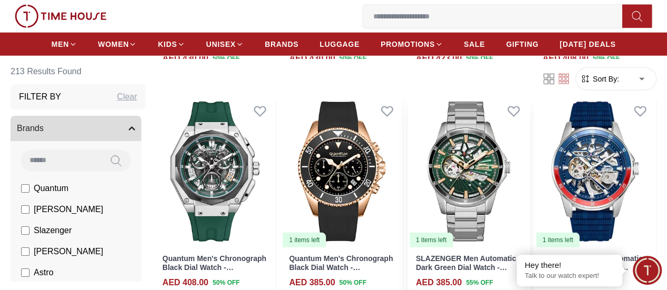
scroll to position [1581, 0]
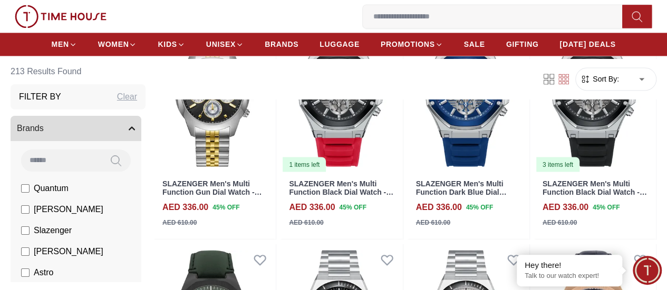
scroll to position [2898, 0]
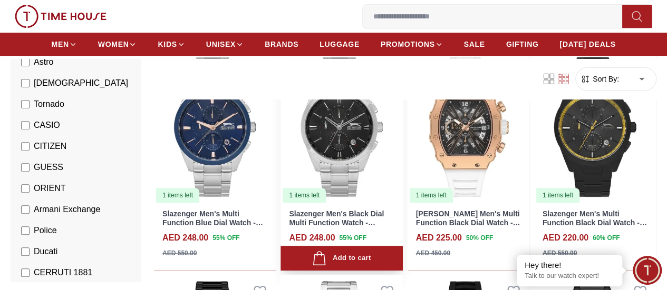
scroll to position [4253, 0]
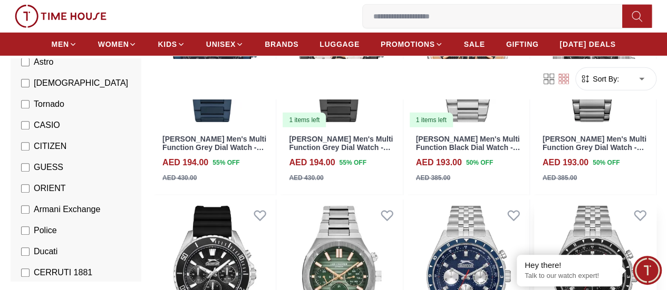
scroll to position [5533, 0]
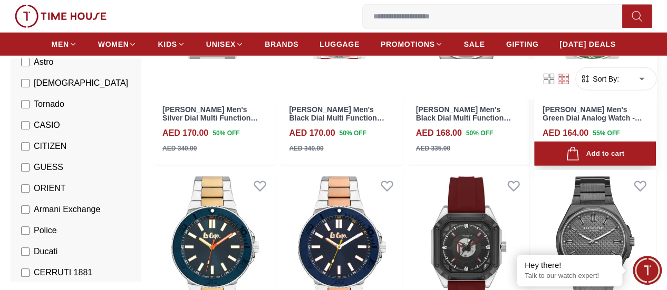
scroll to position [7536, 0]
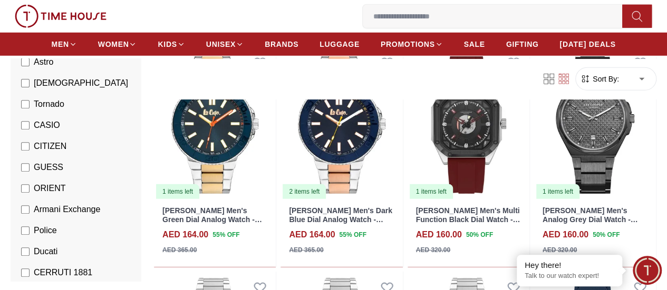
scroll to position [7637, 0]
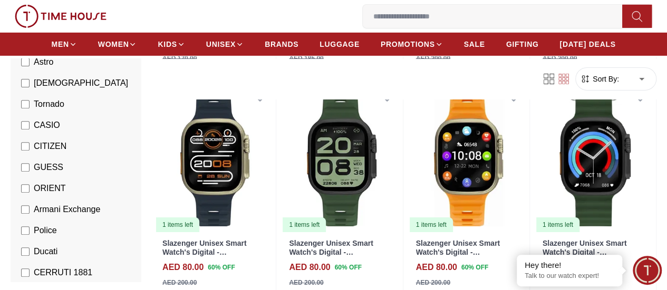
scroll to position [9778, 0]
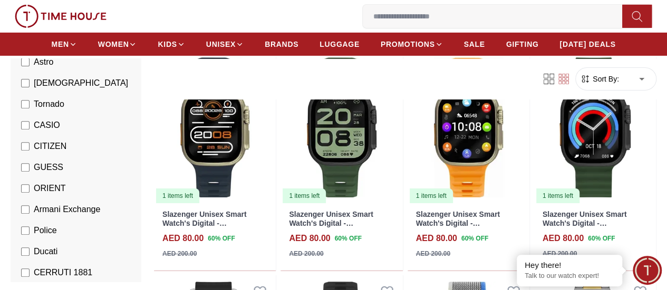
scroll to position [9749, 0]
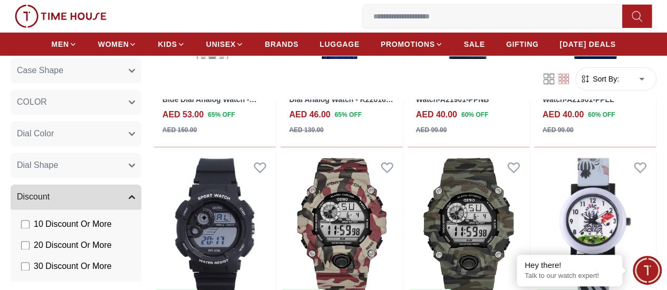
scroll to position [790, 0]
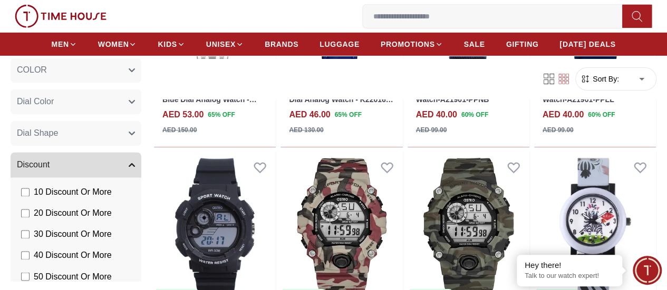
click at [96, 187] on span "10 Discount Or More" at bounding box center [73, 193] width 78 height 13
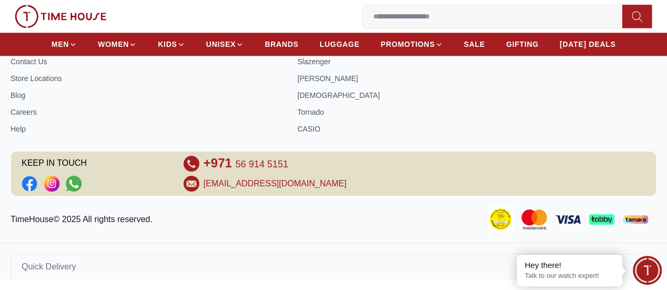
scroll to position [463, 0]
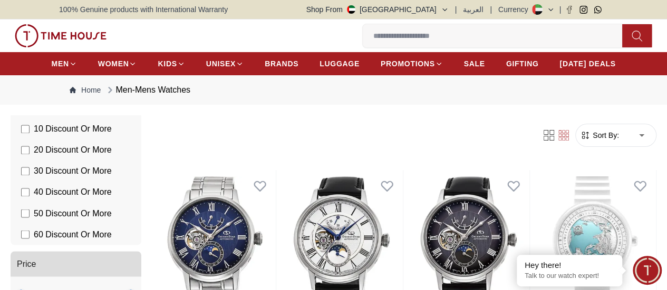
scroll to position [912, 0]
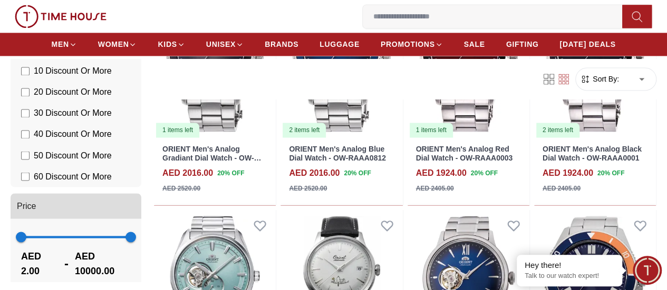
scroll to position [949, 0]
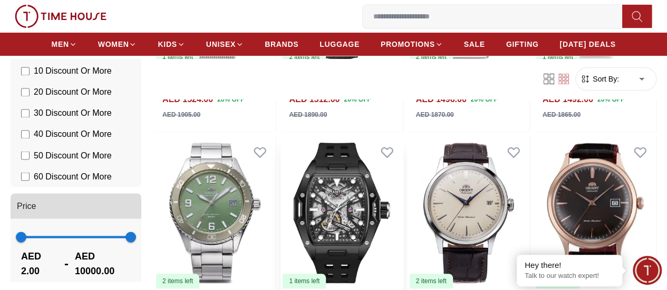
scroll to position [2266, 0]
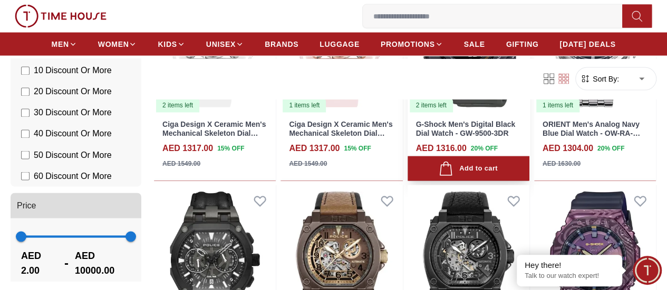
scroll to position [3162, 0]
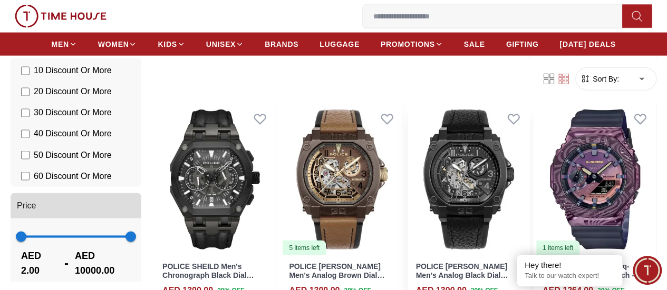
scroll to position [3267, 0]
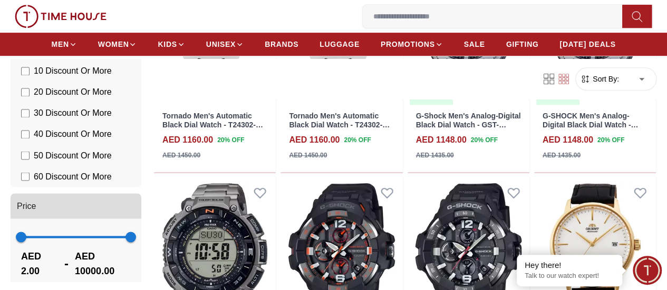
scroll to position [4427, 0]
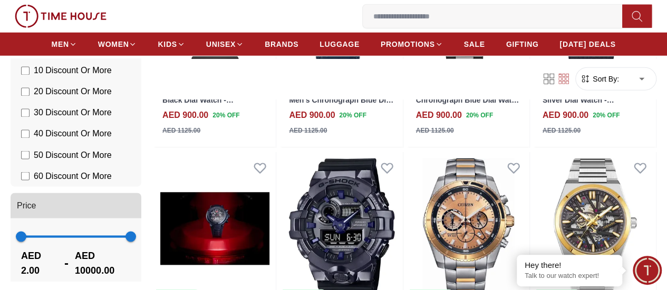
scroll to position [7567, 0]
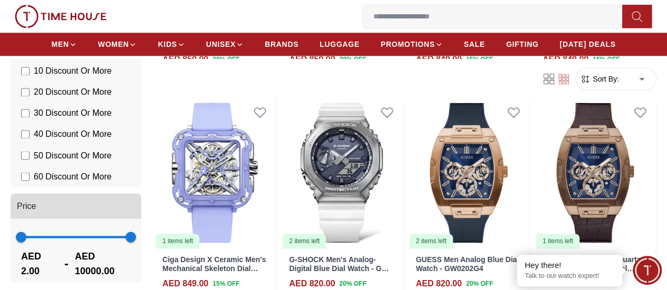
scroll to position [8748, 0]
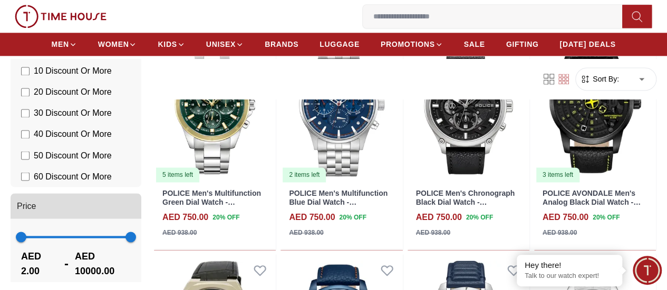
scroll to position [10772, 0]
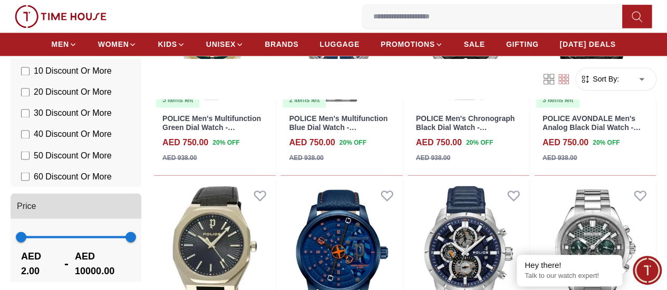
scroll to position [10847, 0]
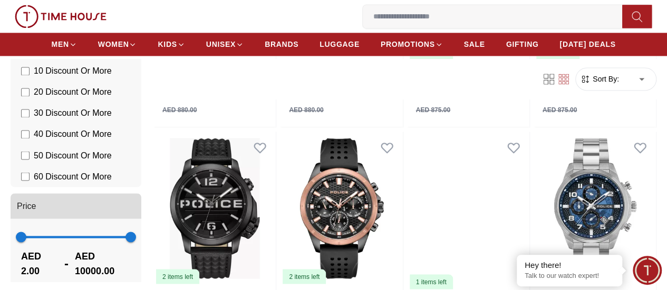
scroll to position [12858, 0]
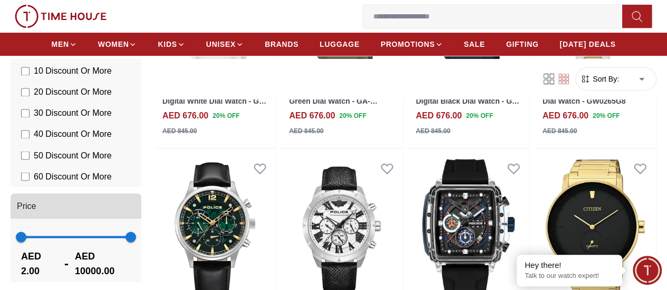
scroll to position [14121, 0]
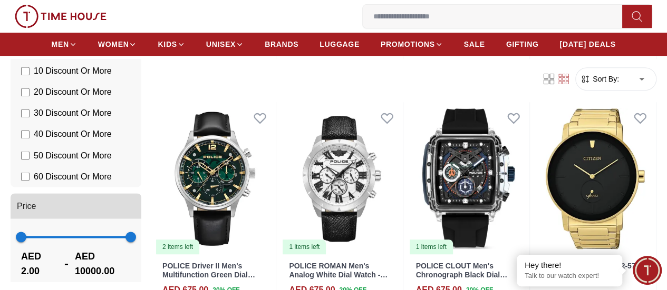
scroll to position [14331, 0]
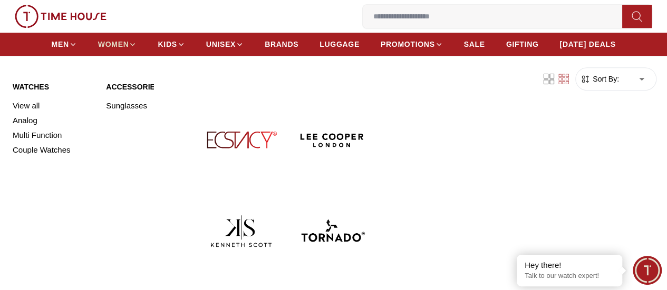
click at [129, 50] on span "WOMEN" at bounding box center [113, 44] width 31 height 11
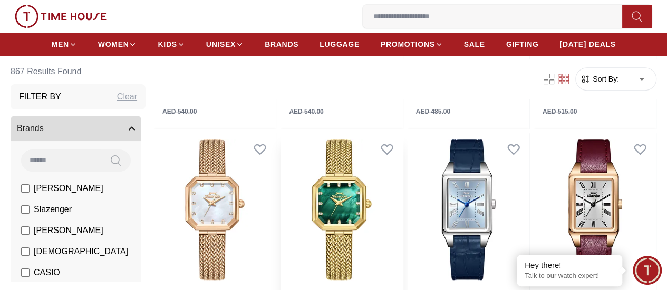
scroll to position [316, 0]
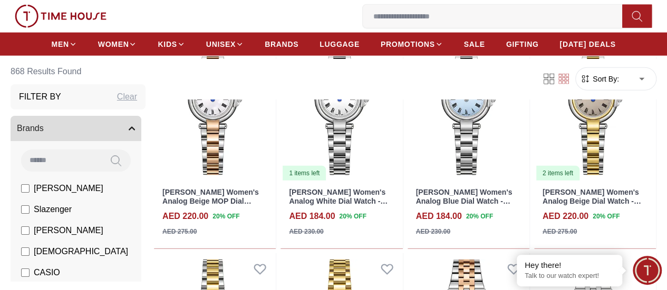
scroll to position [1317, 0]
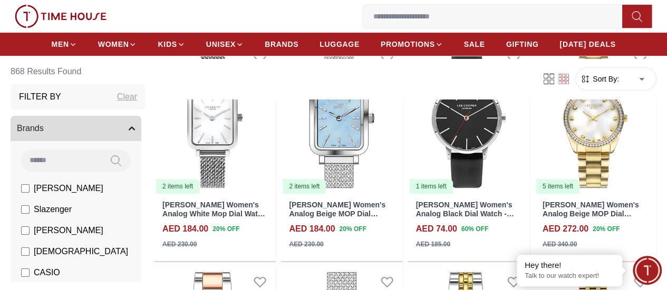
scroll to position [4216, 0]
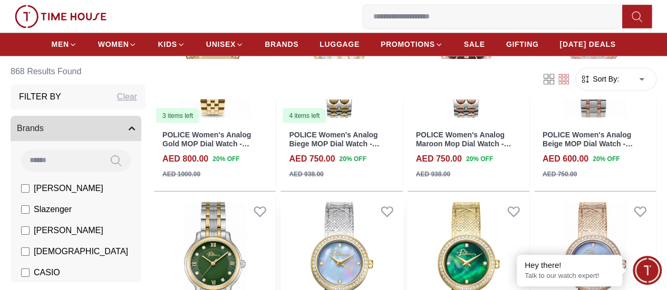
scroll to position [4901, 0]
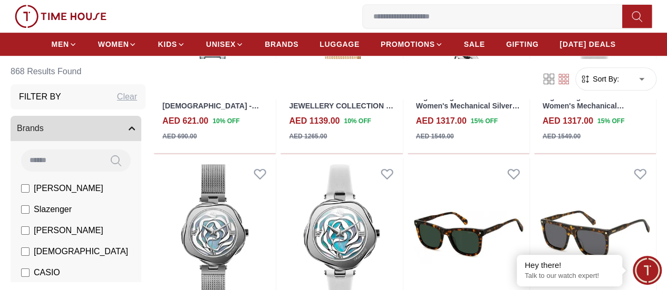
scroll to position [6376, 0]
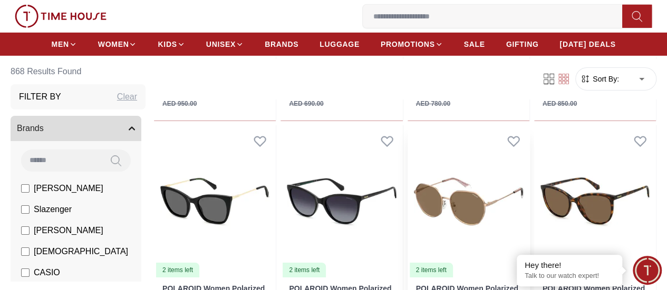
scroll to position [7694, 0]
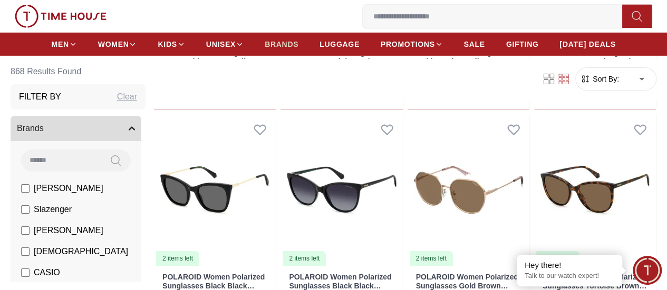
scroll to position [8732, 0]
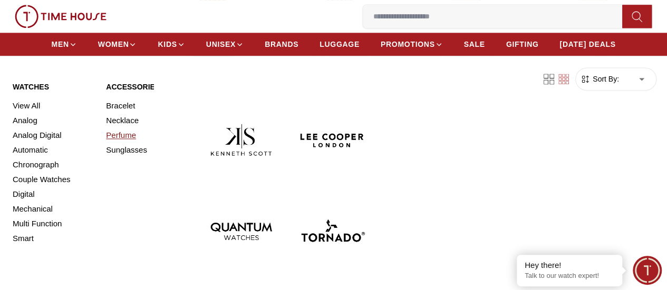
click at [122, 143] on link "Perfume" at bounding box center [146, 135] width 81 height 15
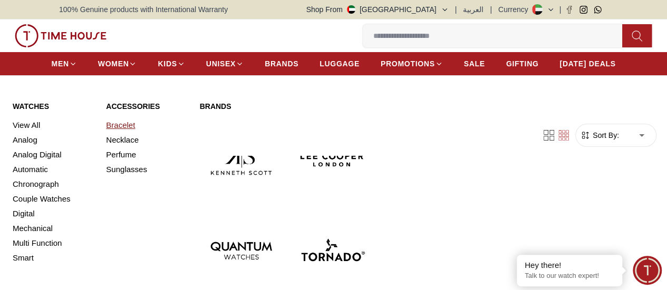
click at [114, 133] on link "Bracelet" at bounding box center [146, 125] width 81 height 15
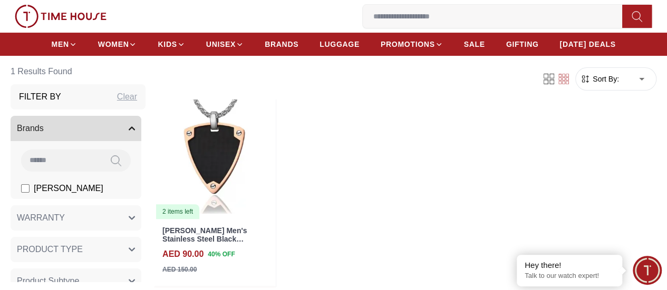
scroll to position [105, 0]
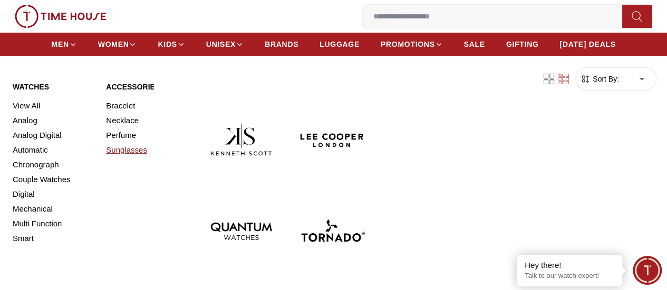
click at [130, 158] on link "Sunglasses" at bounding box center [146, 150] width 81 height 15
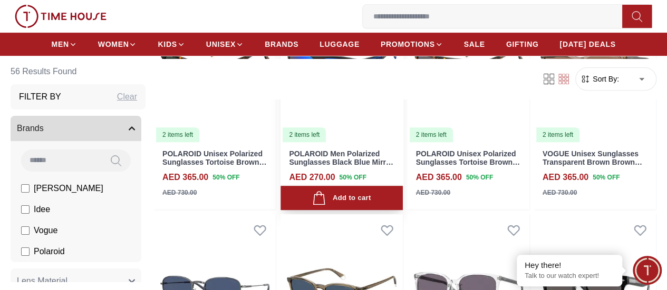
scroll to position [263, 0]
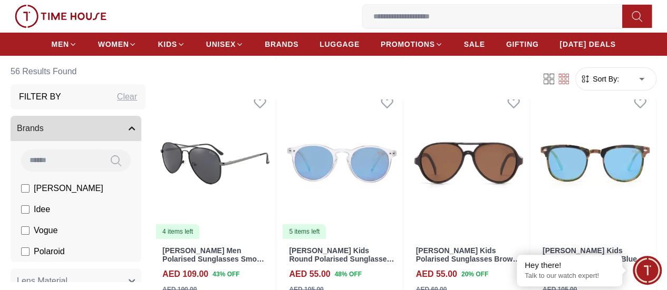
scroll to position [1897, 0]
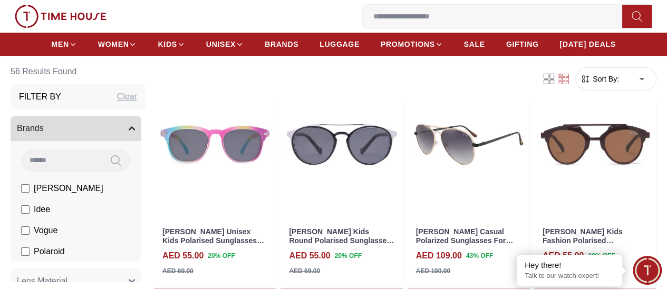
scroll to position [2108, 0]
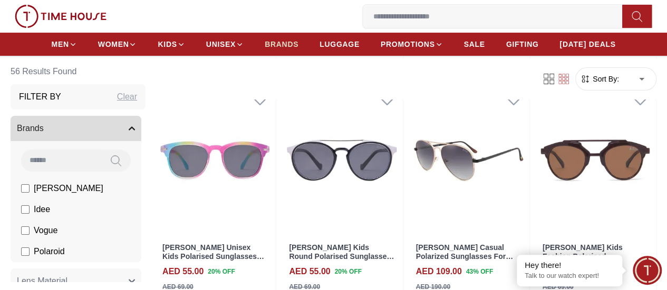
click at [291, 52] on link "BRANDS" at bounding box center [282, 44] width 34 height 19
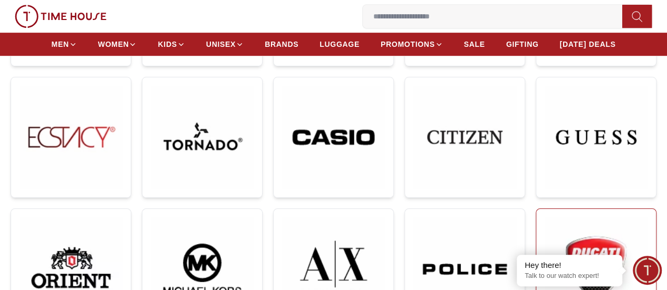
scroll to position [263, 0]
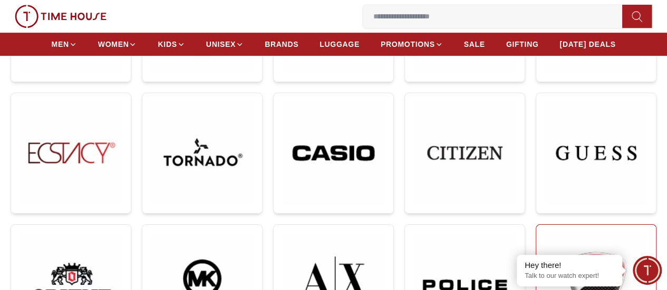
click at [544, 233] on img at bounding box center [595, 284] width 103 height 103
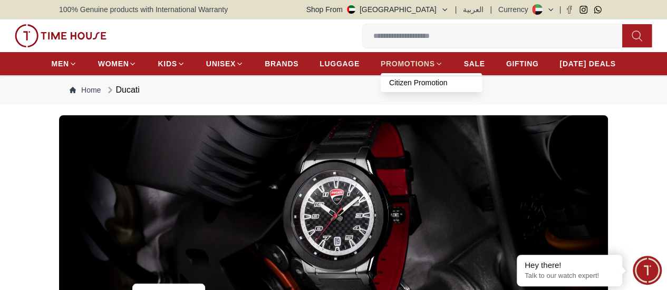
click at [429, 62] on span "PROMOTIONS" at bounding box center [407, 63] width 54 height 11
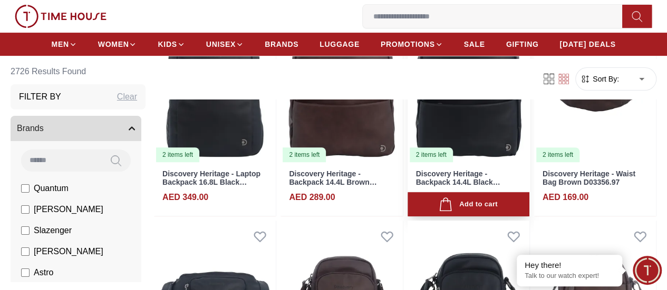
scroll to position [316, 0]
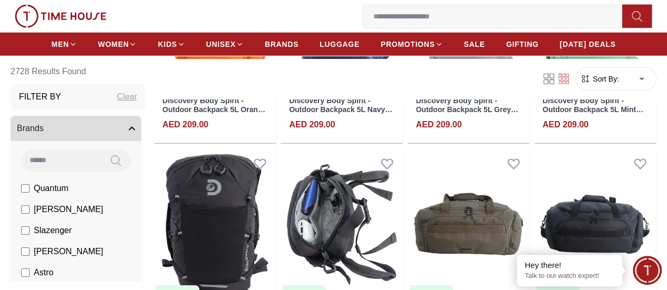
scroll to position [1528, 0]
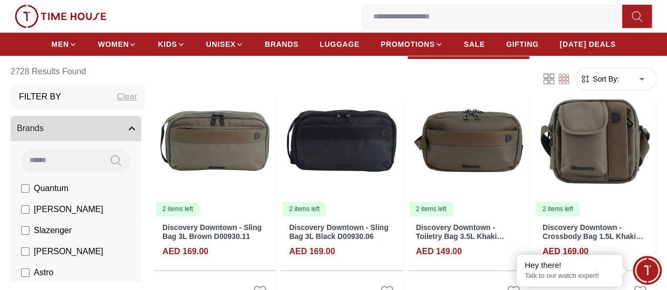
scroll to position [2161, 0]
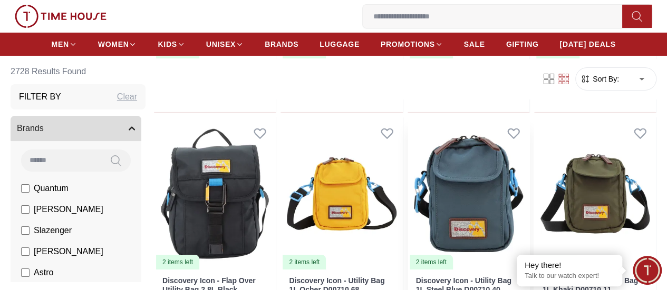
scroll to position [4163, 0]
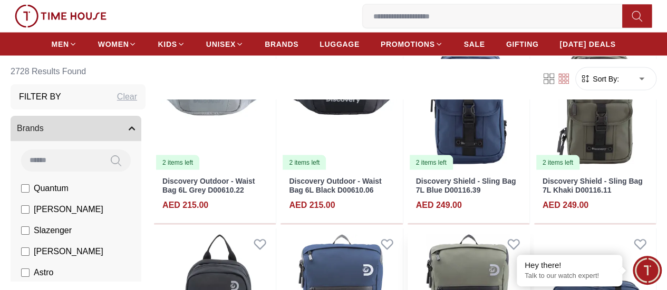
scroll to position [5006, 0]
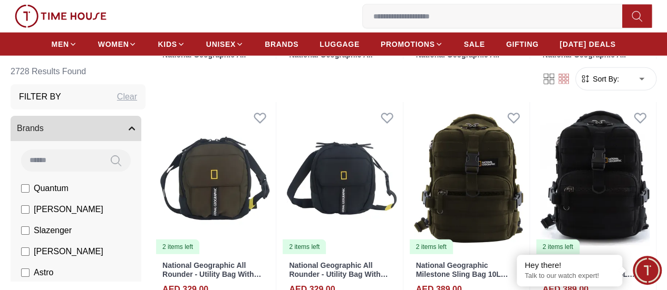
scroll to position [7239, 0]
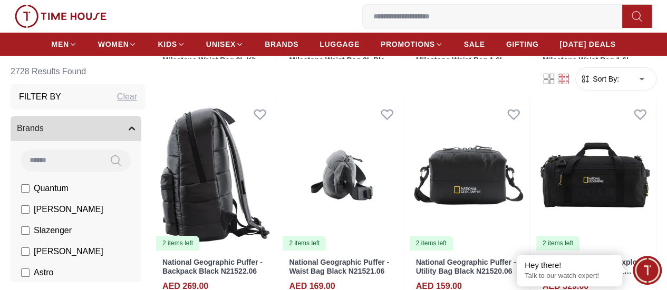
scroll to position [7977, 0]
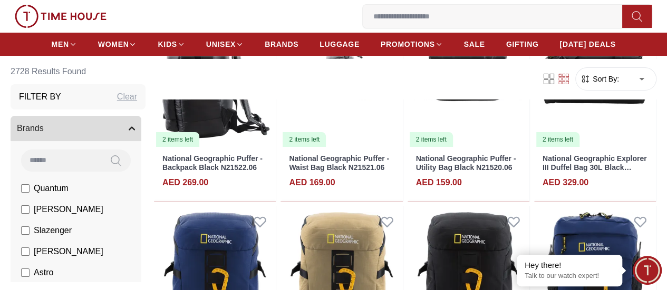
click at [0, 0] on link "0 Wishlist" at bounding box center [0, 0] width 0 height 0
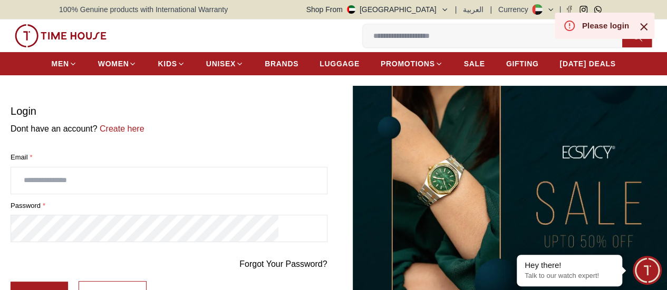
click at [309, 180] on input "text" at bounding box center [169, 181] width 316 height 26
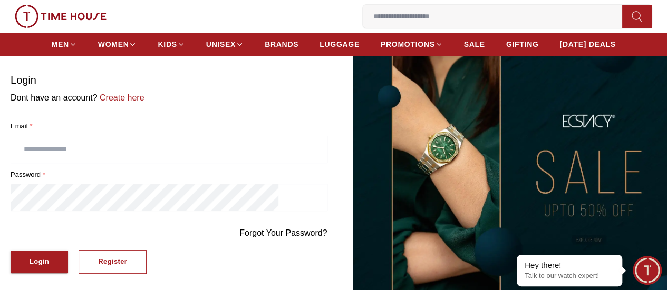
scroll to position [53, 0]
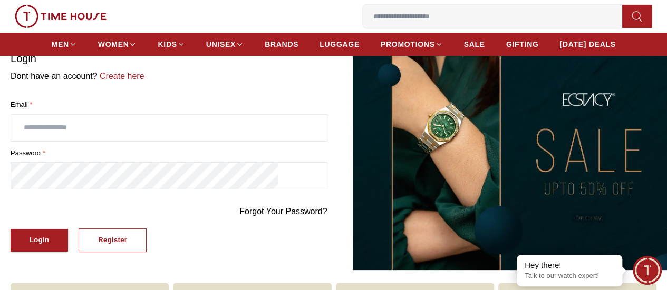
click at [445, 138] on img at bounding box center [511, 151] width 317 height 237
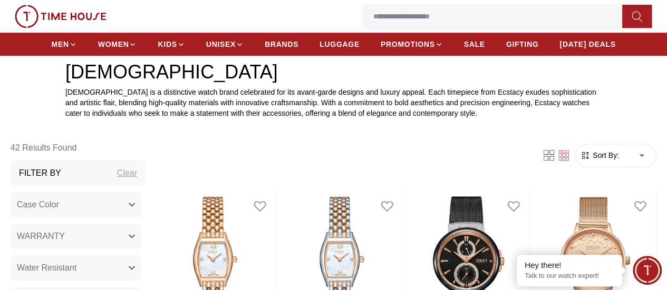
scroll to position [422, 0]
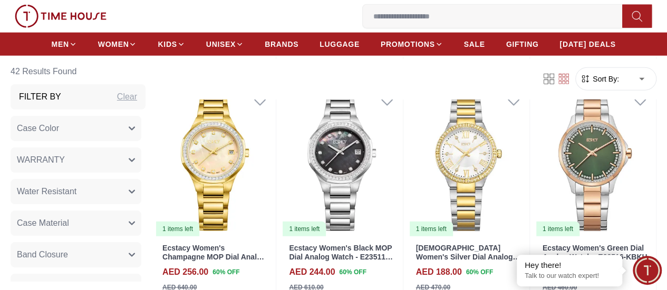
scroll to position [1317, 0]
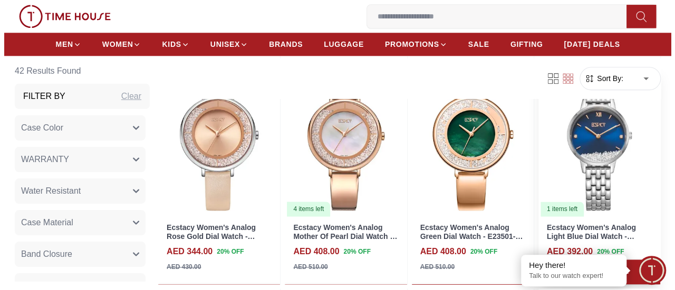
scroll to position [632, 0]
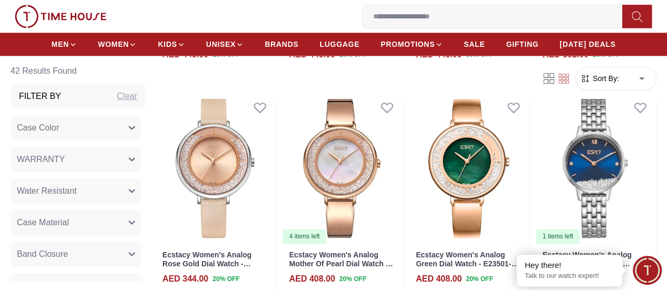
click at [0, 0] on button "2 My Bag" at bounding box center [0, 0] width 0 height 0
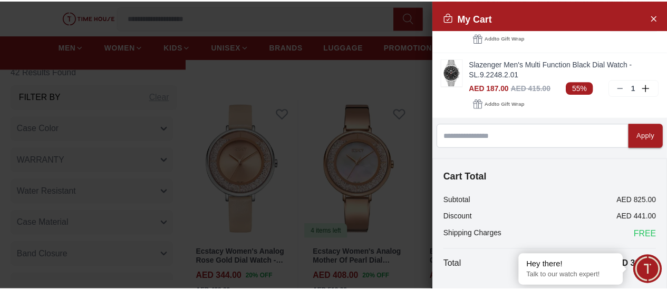
scroll to position [88, 0]
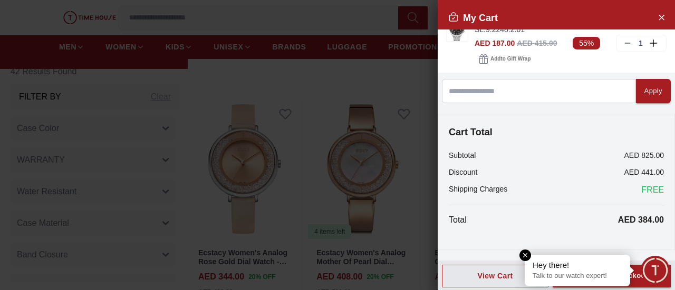
click at [524, 256] on em "Close tooltip" at bounding box center [525, 256] width 12 height 12
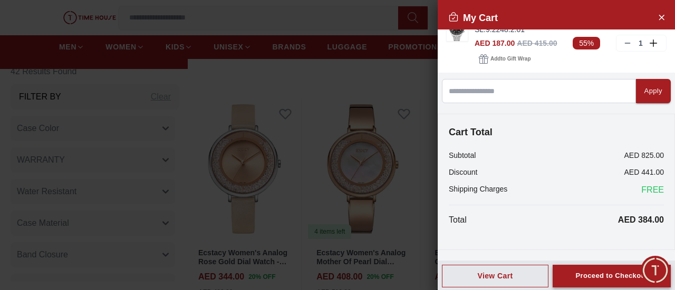
click at [579, 272] on div "Proceed to Checkout" at bounding box center [611, 276] width 72 height 12
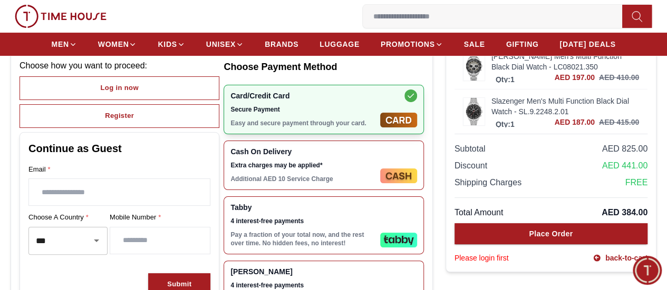
scroll to position [105, 0]
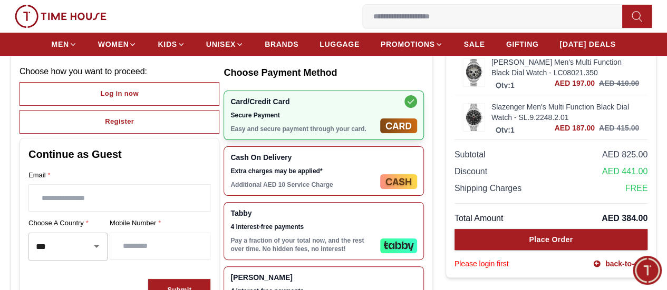
click at [357, 133] on div "Card/Credit Card Secure Payment Easy and secure payment through your card." at bounding box center [302, 115] width 145 height 36
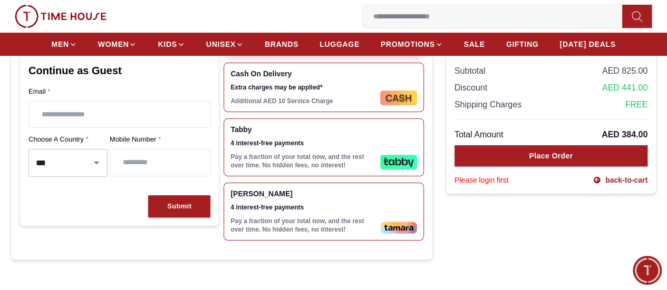
scroll to position [211, 0]
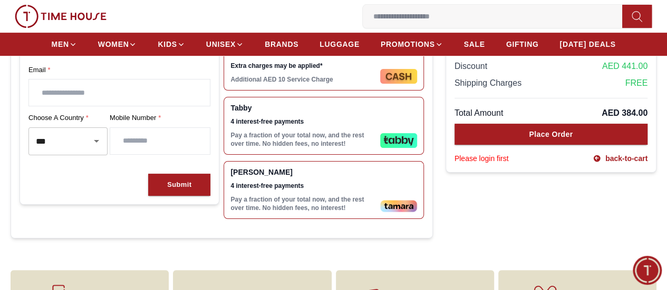
click at [305, 212] on p "Pay a fraction of your total now, and the rest over time. No hidden fees, no in…" at bounding box center [302, 204] width 145 height 17
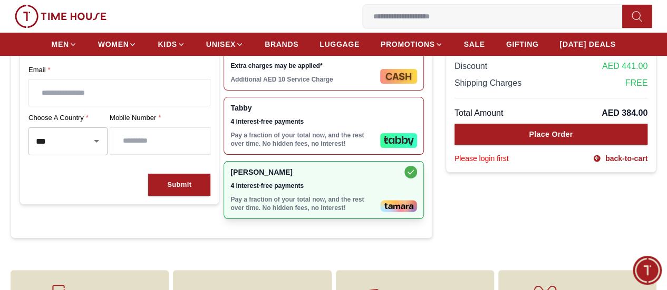
click at [574, 134] on div "Subtotal AED 825.00 Discount AED 441.00 Shipping Charges FREE Total Amount AED …" at bounding box center [550, 99] width 193 height 130
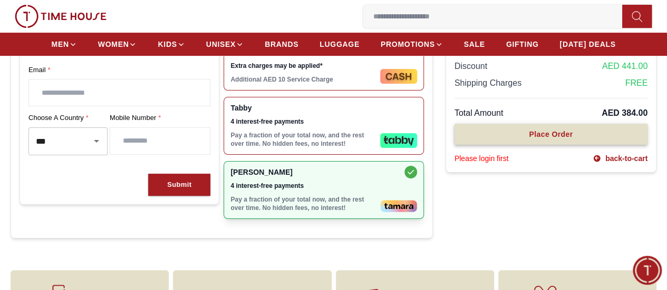
click at [529, 140] on div "Place Order" at bounding box center [551, 134] width 44 height 11
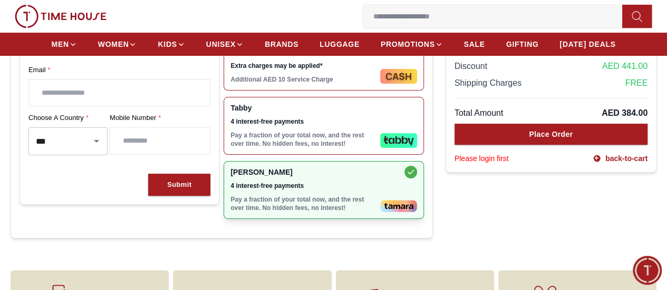
click at [167, 105] on input "text" at bounding box center [119, 93] width 181 height 26
type input "**********"
click at [194, 154] on input "number" at bounding box center [160, 141] width 100 height 26
type input "*********"
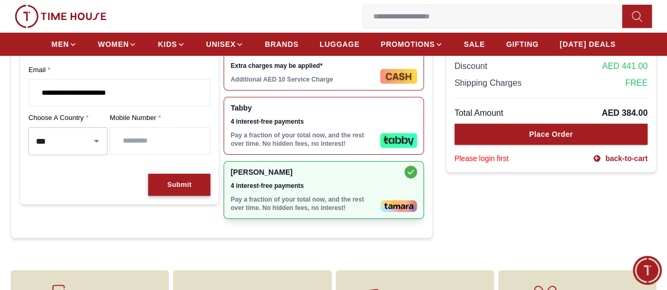
click at [193, 187] on button "Submit" at bounding box center [179, 185] width 62 height 23
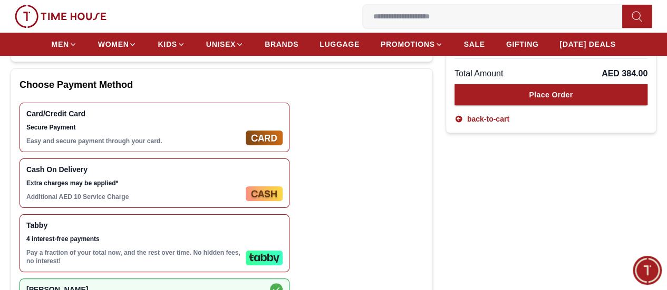
scroll to position [263, 0]
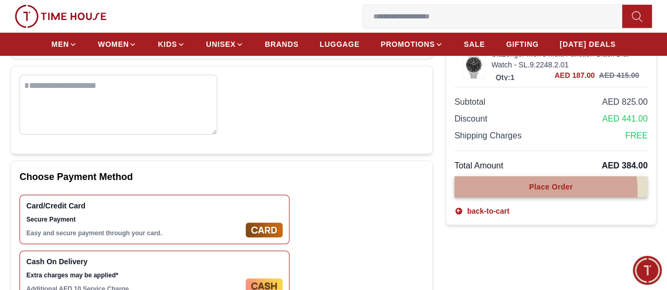
click at [529, 192] on div "Place Order" at bounding box center [551, 187] width 44 height 11
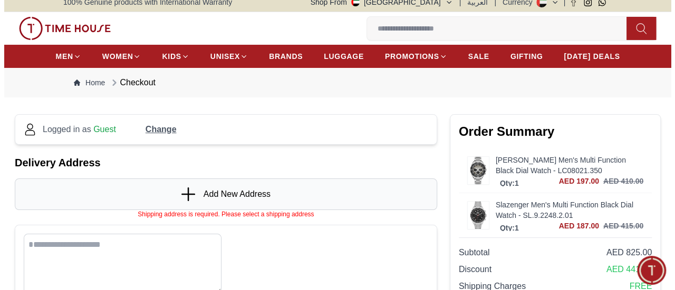
scroll to position [0, 0]
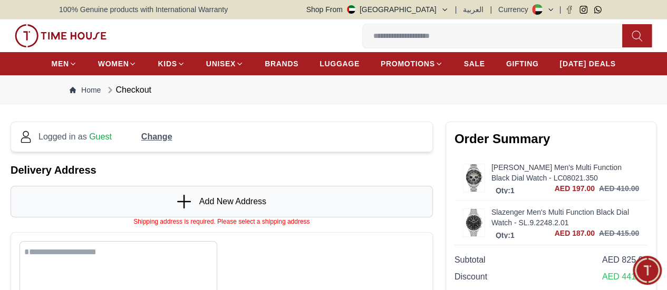
click at [240, 208] on span "Add New Address" at bounding box center [232, 202] width 67 height 13
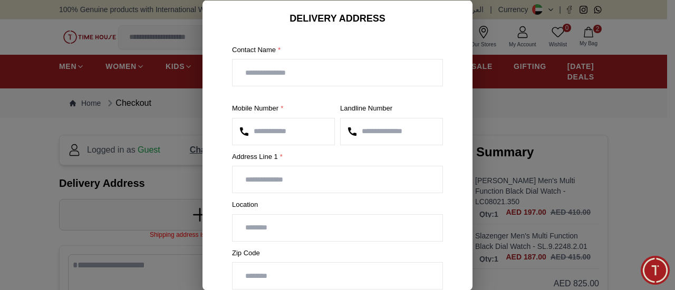
click at [293, 83] on input "text" at bounding box center [337, 73] width 210 height 26
type input "**********"
click at [386, 132] on input "number" at bounding box center [391, 131] width 102 height 26
click at [344, 185] on input "text" at bounding box center [337, 180] width 210 height 26
type input "*"
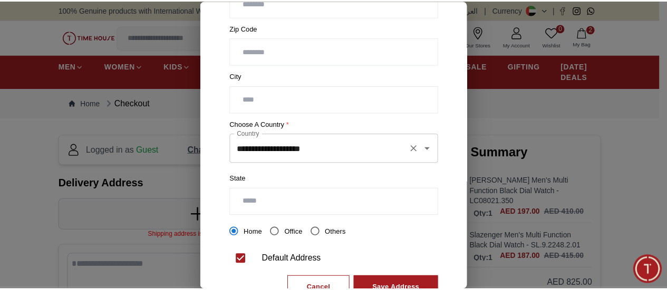
scroll to position [261, 0]
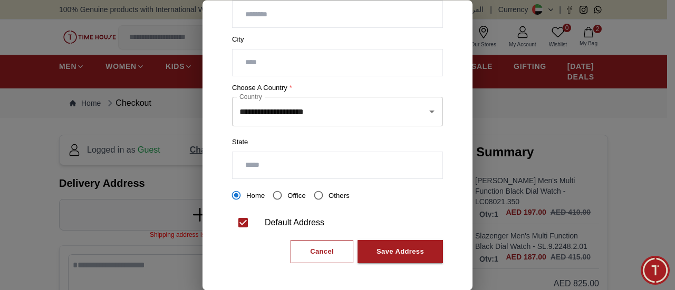
type input "**********"
click at [321, 157] on input "text" at bounding box center [337, 165] width 210 height 26
type input "*****"
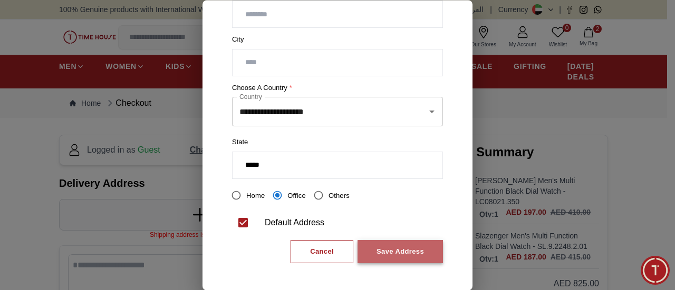
click at [392, 252] on div "Save Address" at bounding box center [399, 252] width 47 height 12
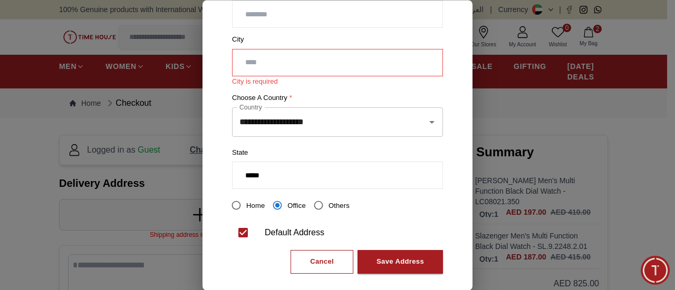
click at [320, 57] on input "text" at bounding box center [337, 63] width 210 height 26
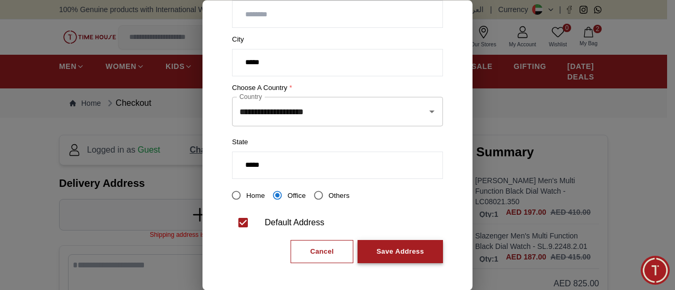
type input "*****"
click at [363, 258] on button "Save Address" at bounding box center [399, 252] width 85 height 24
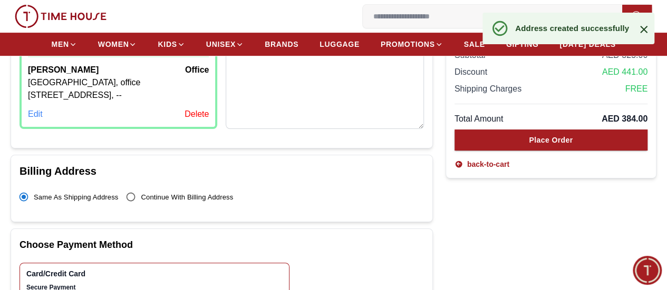
scroll to position [263, 0]
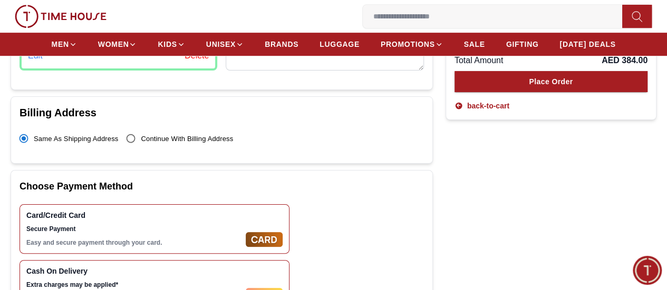
click at [317, 120] on h1 "Billing Address" at bounding box center [221, 112] width 404 height 15
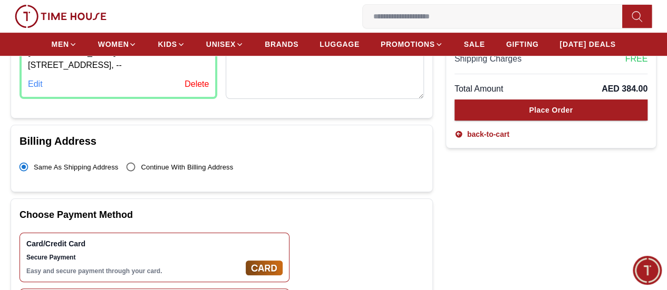
scroll to position [211, 0]
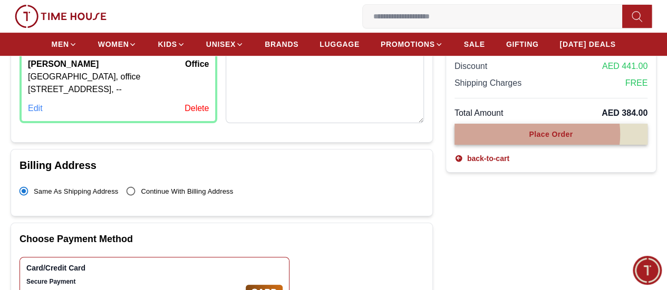
click at [529, 140] on div "Place Order" at bounding box center [551, 134] width 44 height 11
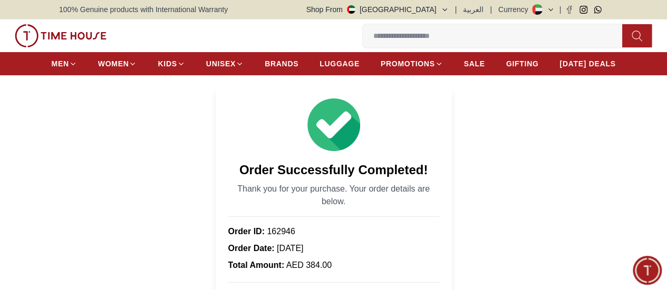
click at [0, 0] on button "My Bag" at bounding box center [0, 0] width 0 height 0
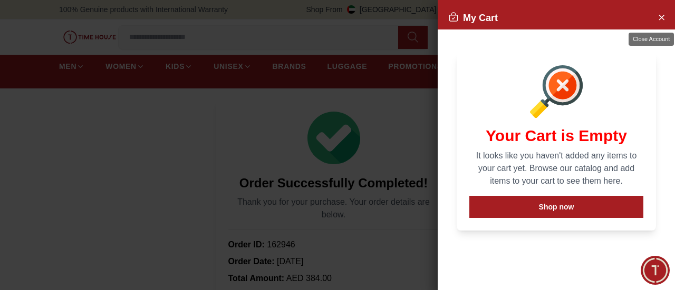
drag, startPoint x: 667, startPoint y: 18, endPoint x: 659, endPoint y: 22, distance: 9.0
click at [666, 18] on button "Close Account" at bounding box center [660, 16] width 17 height 17
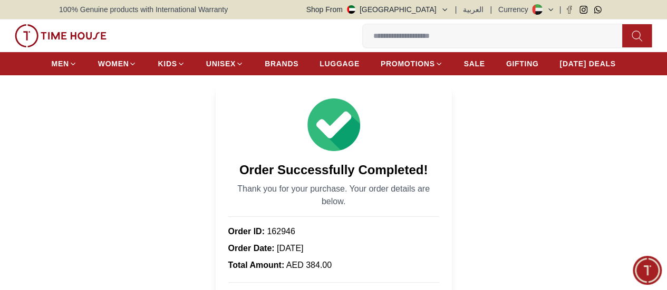
click at [0, 0] on button "My Bag" at bounding box center [0, 0] width 0 height 0
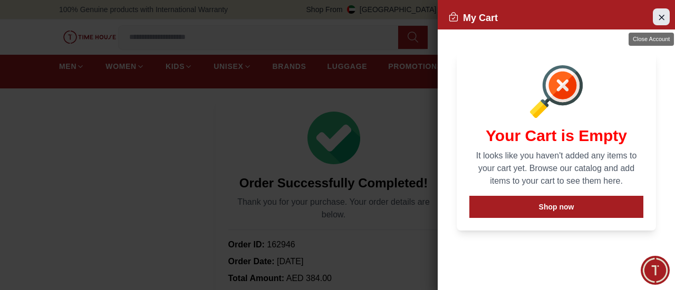
click at [662, 19] on icon "Close Account" at bounding box center [661, 17] width 8 height 13
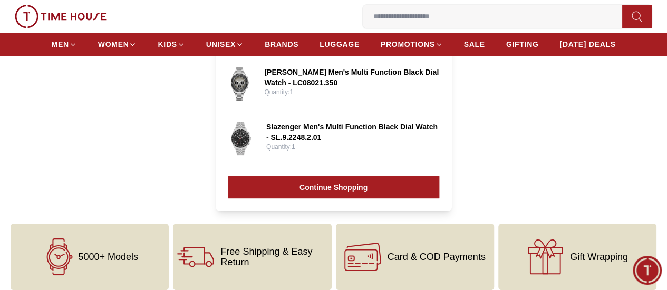
scroll to position [474, 0]
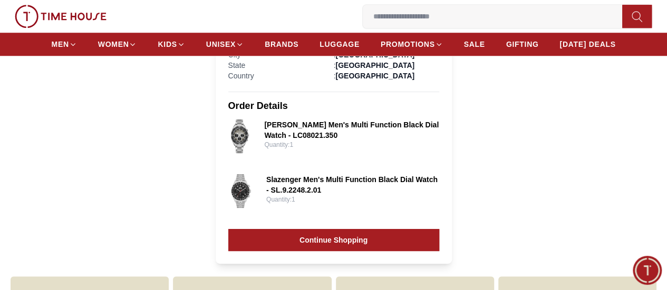
click at [251, 138] on img at bounding box center [240, 137] width 24 height 34
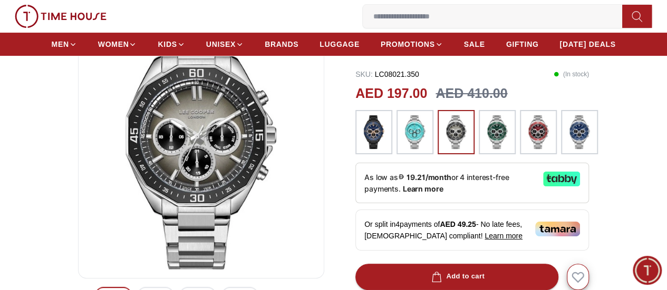
scroll to position [53, 0]
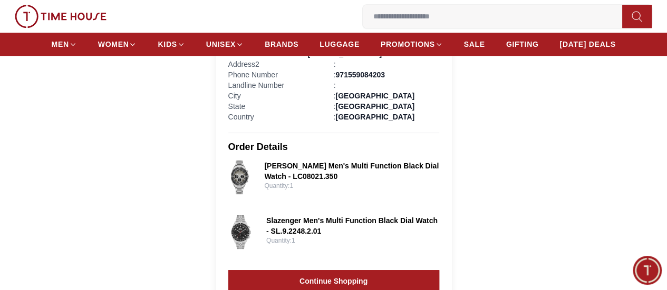
scroll to position [422, 0]
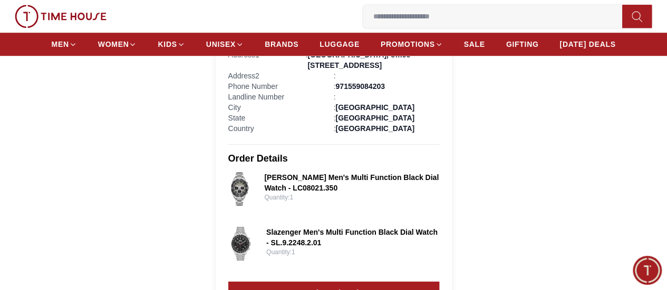
click at [234, 194] on img at bounding box center [240, 189] width 24 height 34
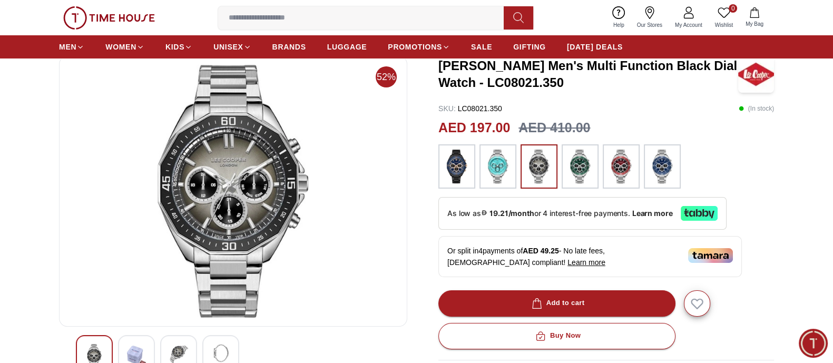
scroll to position [40, 0]
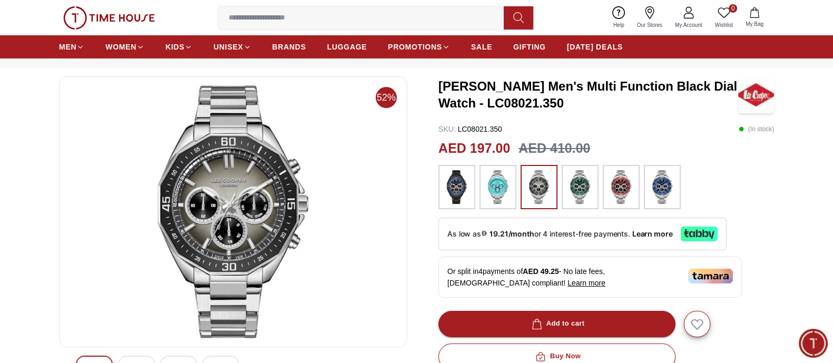
drag, startPoint x: 216, startPoint y: 165, endPoint x: 34, endPoint y: 180, distance: 182.4
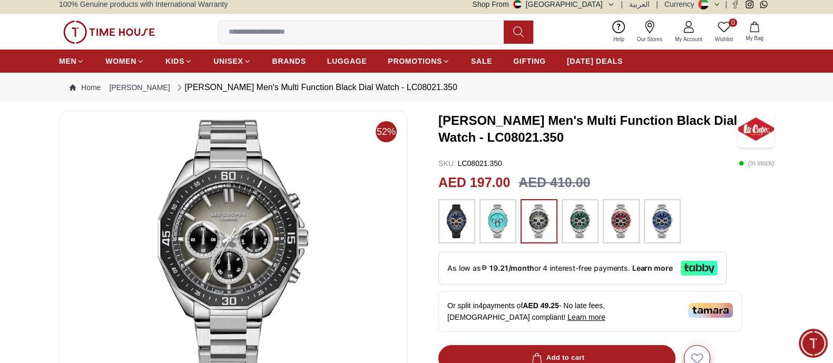
scroll to position [0, 0]
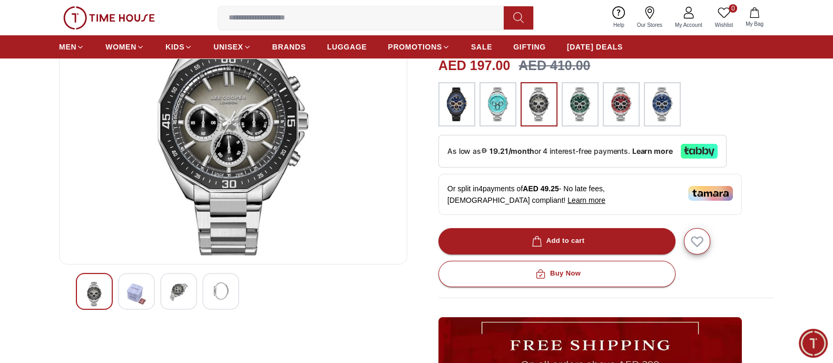
scroll to position [65, 0]
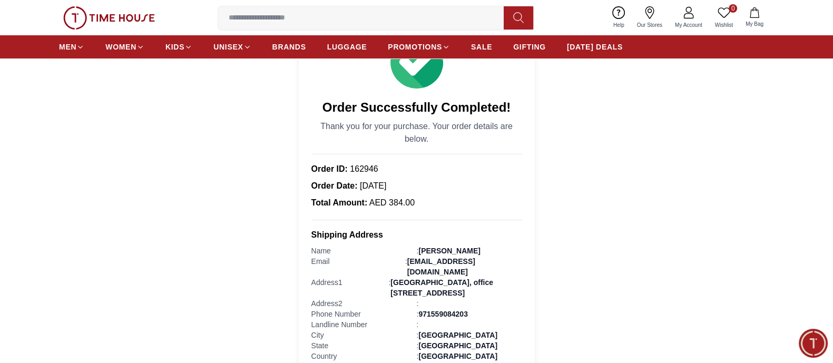
scroll to position [526, 0]
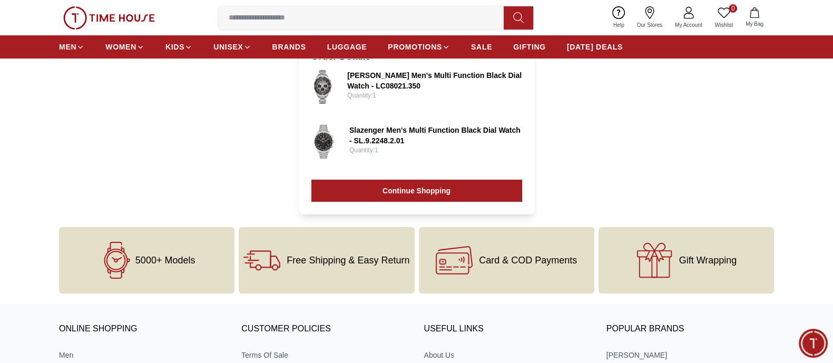
click at [416, 131] on link "Slazenger Men's Multi Function Black Dial Watch - SL.9.2248.2.01" at bounding box center [435, 135] width 173 height 21
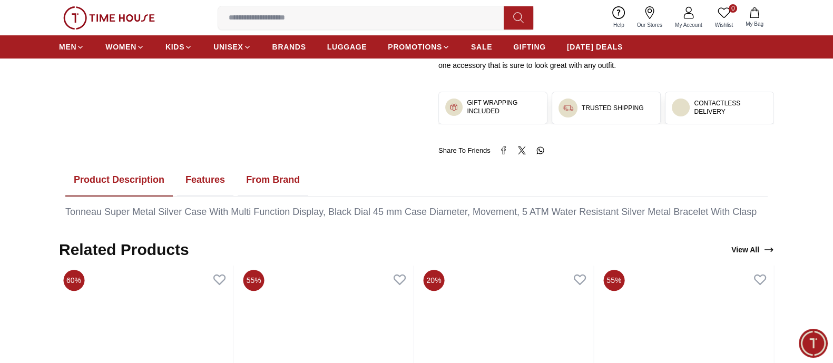
scroll to position [526, 0]
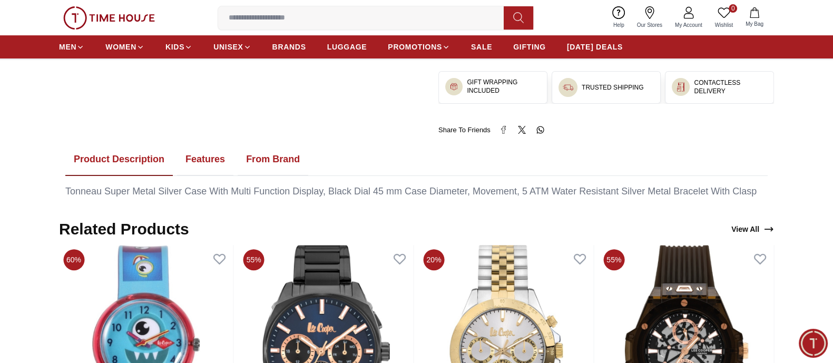
click at [542, 48] on span "GIFTING" at bounding box center [529, 47] width 33 height 11
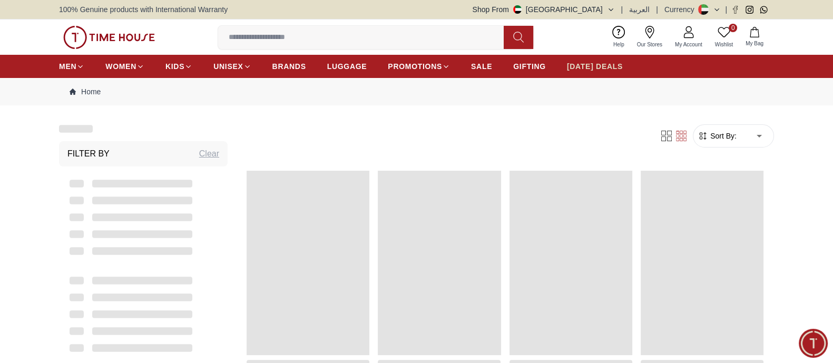
click at [589, 64] on span "[DATE] DEALS" at bounding box center [595, 66] width 56 height 11
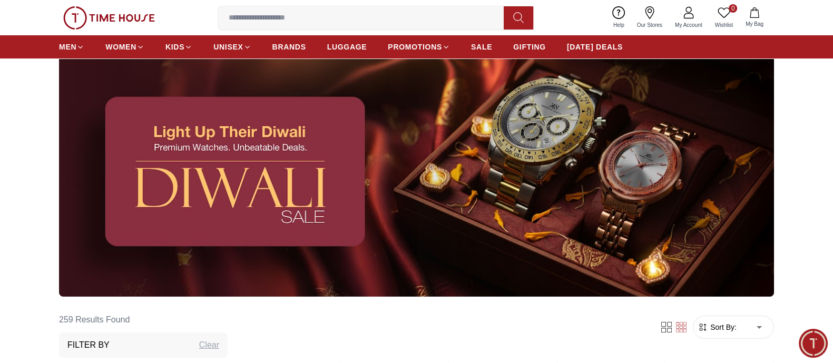
scroll to position [65, 0]
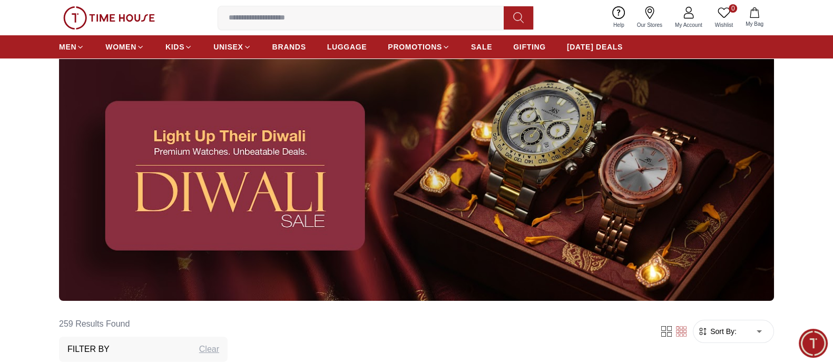
drag, startPoint x: 566, startPoint y: 130, endPoint x: 561, endPoint y: 132, distance: 5.5
click at [566, 130] on img at bounding box center [416, 176] width 715 height 250
click at [239, 163] on img at bounding box center [416, 176] width 715 height 250
click at [230, 138] on img at bounding box center [416, 176] width 715 height 250
drag, startPoint x: 461, startPoint y: 196, endPoint x: 469, endPoint y: 180, distance: 17.9
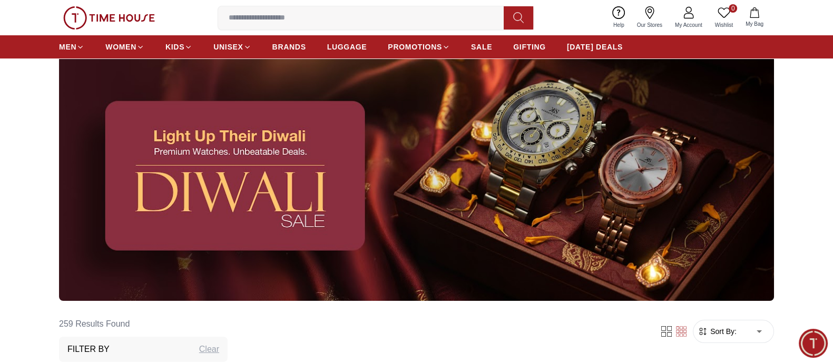
click at [462, 196] on img at bounding box center [416, 176] width 715 height 250
click at [526, 137] on img at bounding box center [416, 176] width 715 height 250
click at [653, 162] on img at bounding box center [416, 176] width 715 height 250
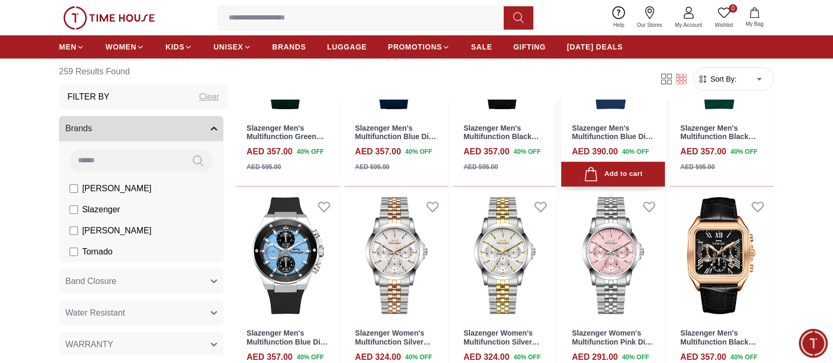
scroll to position [526, 0]
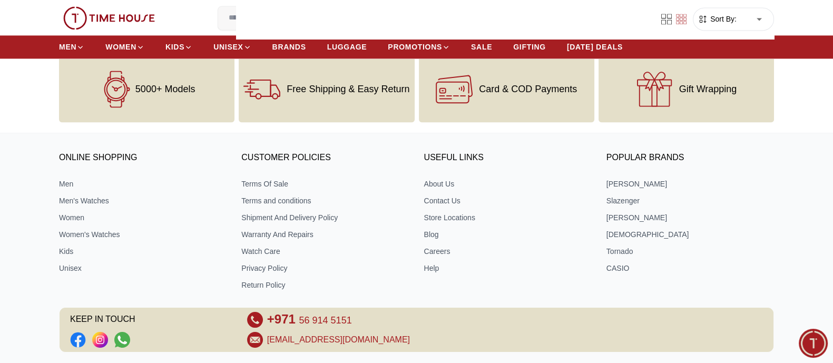
scroll to position [2008, 0]
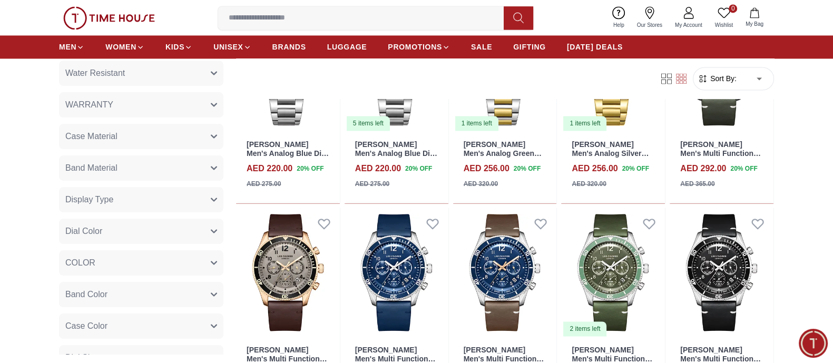
scroll to position [260, 0]
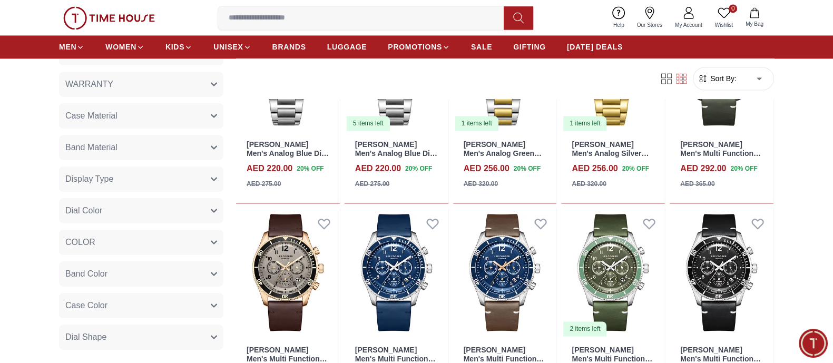
click at [171, 203] on button "Dial Color" at bounding box center [141, 211] width 164 height 25
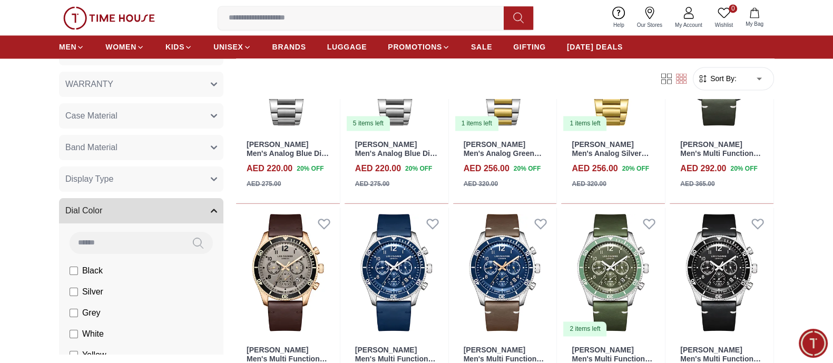
click at [171, 205] on button "Dial Color" at bounding box center [141, 211] width 164 height 25
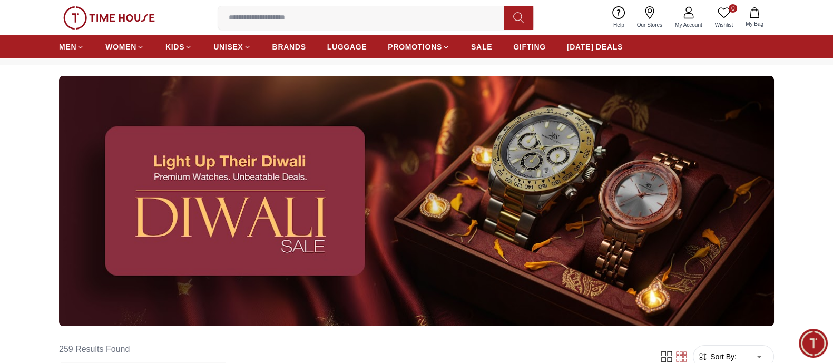
scroll to position [0, 0]
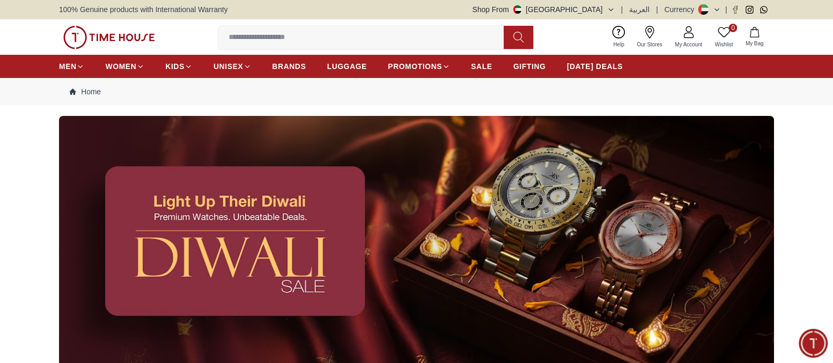
click at [240, 213] on img at bounding box center [416, 241] width 715 height 250
click at [619, 60] on link "[DATE] DEALS" at bounding box center [595, 66] width 56 height 19
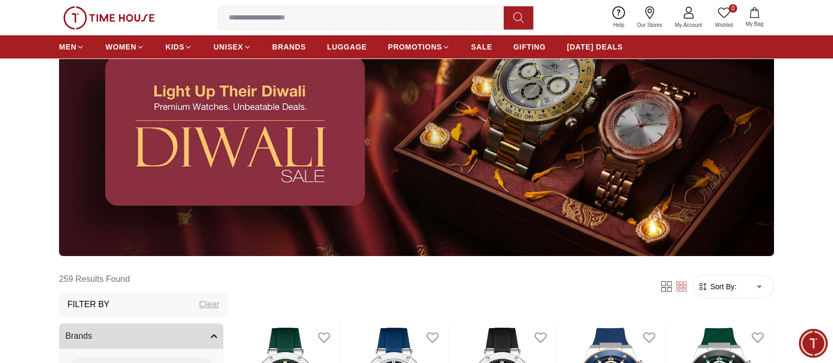
scroll to position [131, 0]
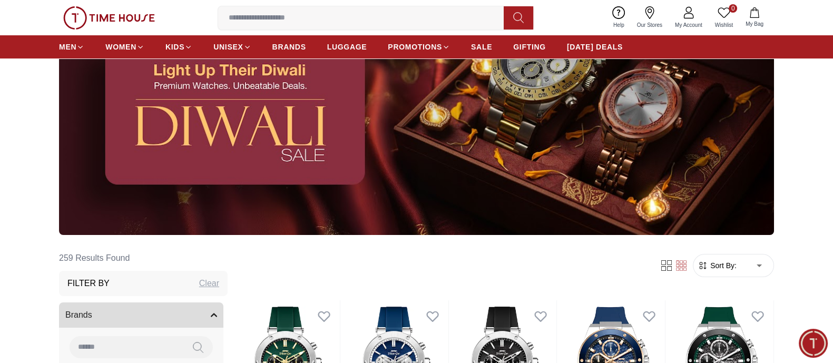
click at [136, 75] on img at bounding box center [416, 110] width 715 height 250
click at [650, 6] on icon at bounding box center [649, 12] width 9 height 13
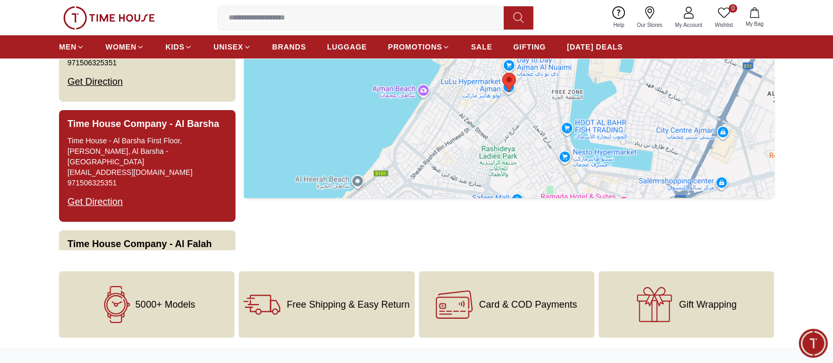
scroll to position [131, 0]
click at [95, 189] on div "Get Direction" at bounding box center [94, 202] width 55 height 27
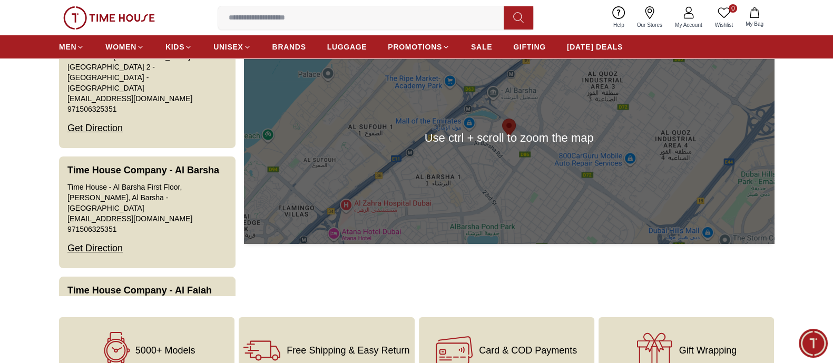
scroll to position [65, 0]
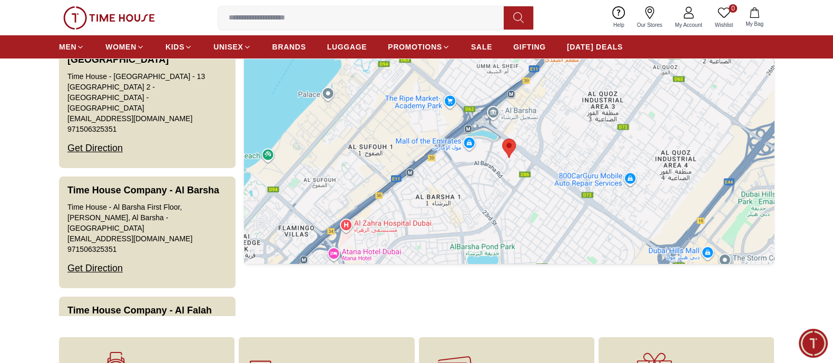
click at [502, 139] on area at bounding box center [502, 139] width 0 height 0
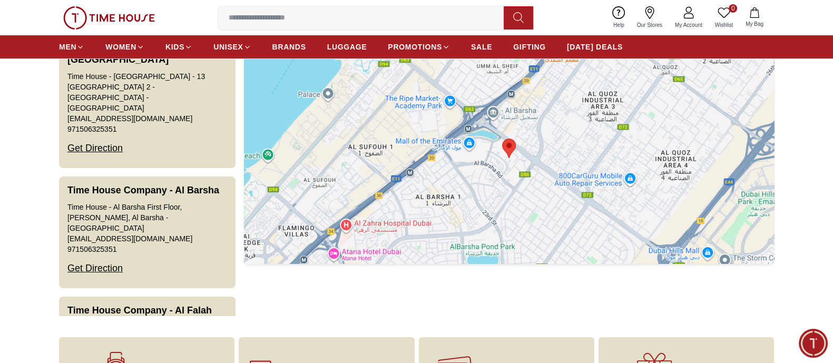
click at [502, 139] on area at bounding box center [502, 139] width 0 height 0
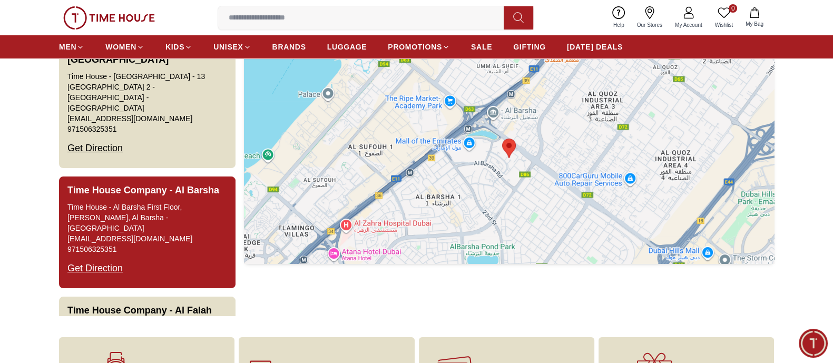
click at [108, 255] on div "Get Direction" at bounding box center [94, 268] width 55 height 27
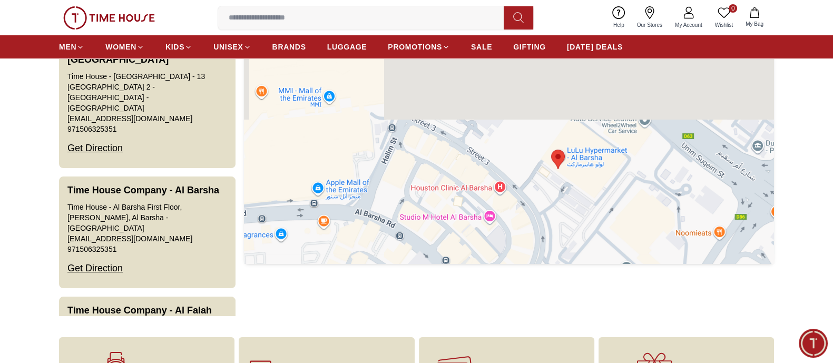
drag, startPoint x: 609, startPoint y: 125, endPoint x: 580, endPoint y: 219, distance: 98.7
click at [580, 219] on div at bounding box center [509, 158] width 530 height 211
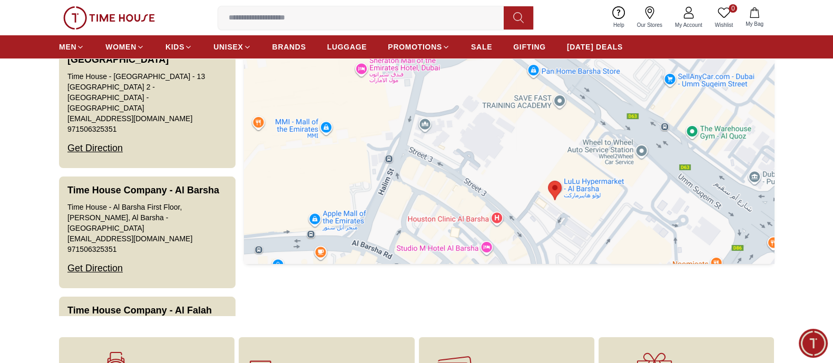
drag, startPoint x: 595, startPoint y: 178, endPoint x: 593, endPoint y: 199, distance: 21.7
click at [593, 199] on div at bounding box center [509, 158] width 530 height 211
click at [548, 182] on area at bounding box center [548, 182] width 0 height 0
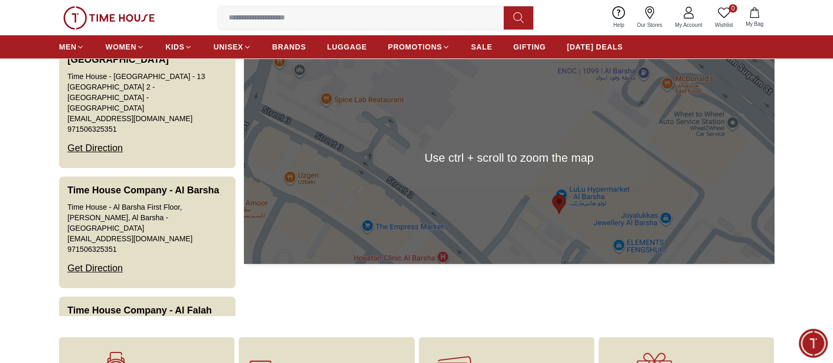
click at [574, 192] on div at bounding box center [509, 158] width 530 height 211
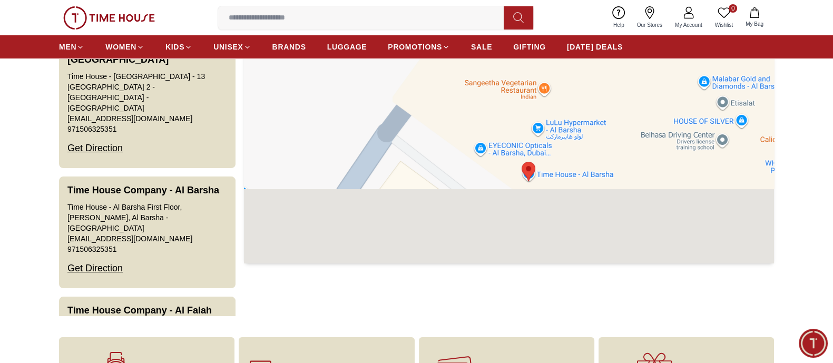
drag, startPoint x: 575, startPoint y: 192, endPoint x: 604, endPoint y: 79, distance: 117.5
click at [603, 80] on div at bounding box center [509, 158] width 530 height 211
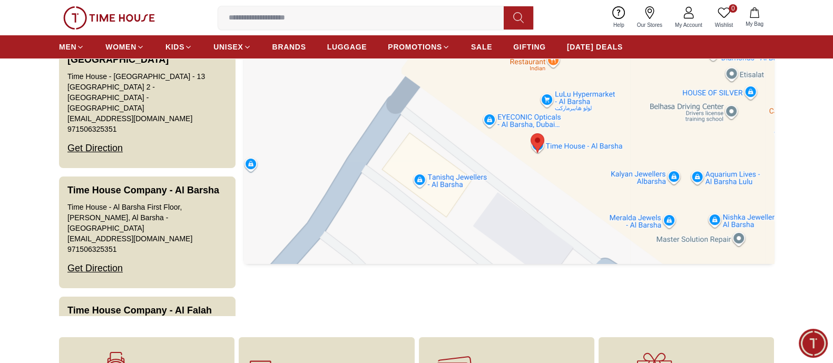
drag, startPoint x: 573, startPoint y: 187, endPoint x: 574, endPoint y: 171, distance: 15.8
click at [574, 171] on div at bounding box center [509, 158] width 530 height 211
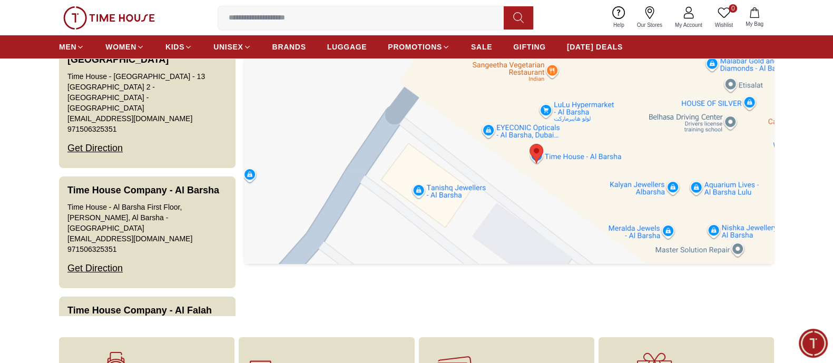
drag, startPoint x: 573, startPoint y: 177, endPoint x: 572, endPoint y: 191, distance: 14.8
click at [572, 191] on div at bounding box center [509, 158] width 530 height 211
click at [530, 145] on area at bounding box center [530, 145] width 0 height 0
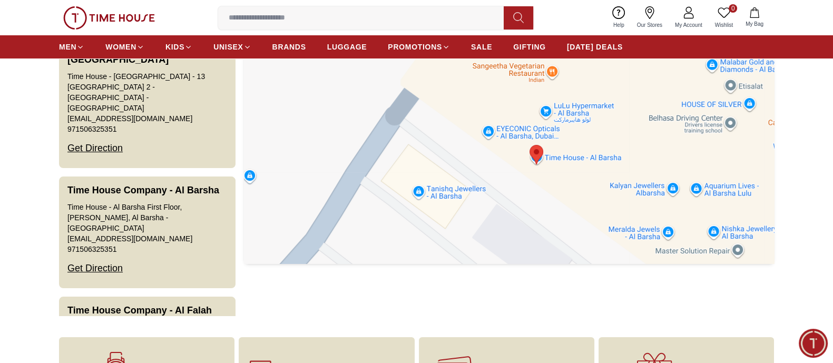
click at [530, 145] on area at bounding box center [530, 145] width 0 height 0
click at [538, 163] on img at bounding box center [537, 154] width 14 height 19
click at [577, 155] on div at bounding box center [509, 158] width 530 height 211
click at [588, 158] on div at bounding box center [509, 158] width 530 height 211
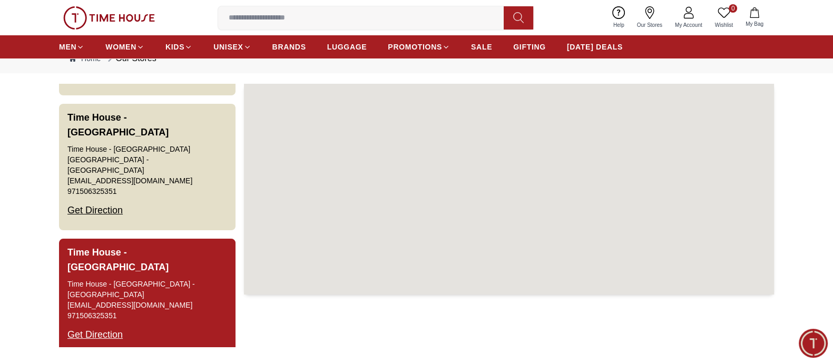
scroll to position [2244, 0]
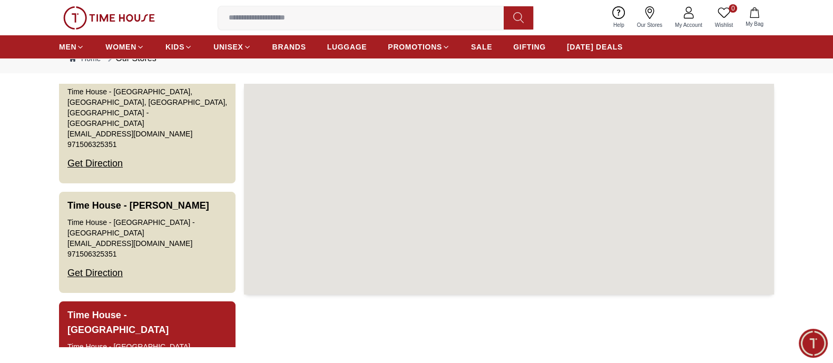
click at [131, 341] on div "Time House - [GEOGRAPHIC_DATA] [GEOGRAPHIC_DATA] - [GEOGRAPHIC_DATA]" at bounding box center [147, 357] width 160 height 32
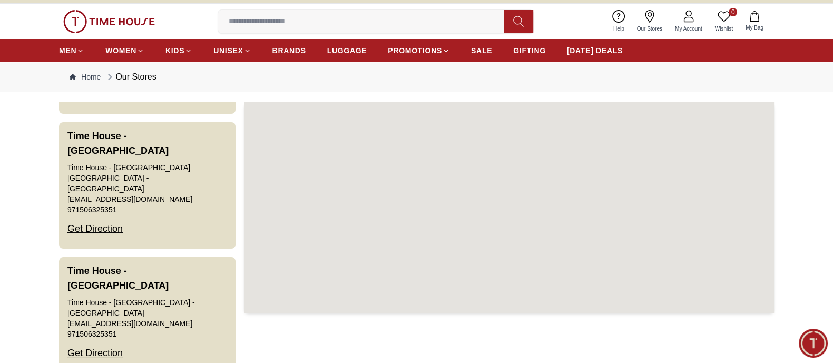
scroll to position [0, 0]
